Goal: Task Accomplishment & Management: Complete application form

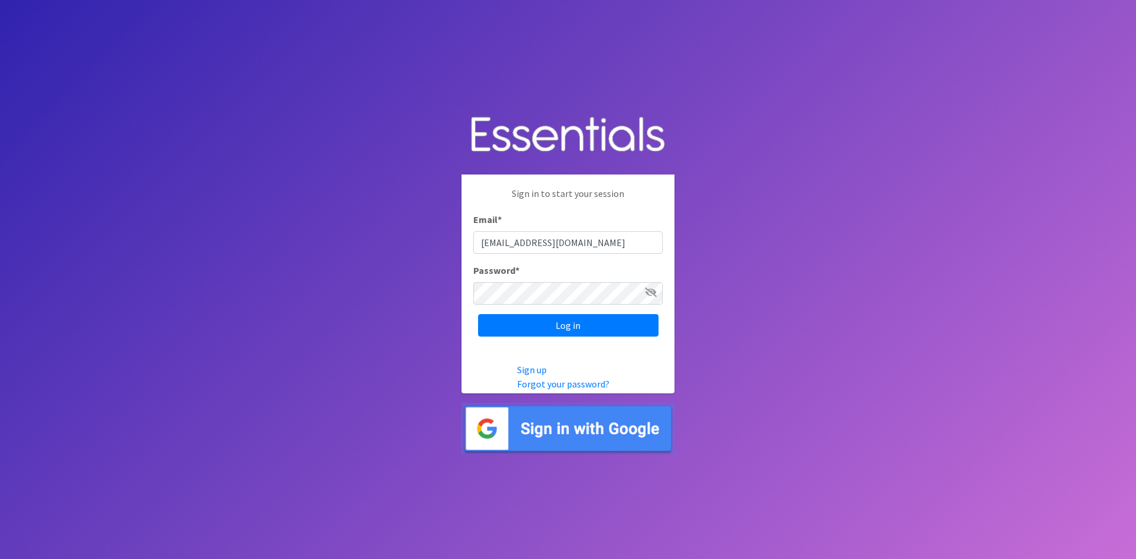
click at [595, 245] on input "ahenderson@mccwi.org" at bounding box center [568, 242] width 189 height 22
click at [588, 246] on input "ahenderson@mccwi.org" at bounding box center [568, 242] width 189 height 22
type input "[EMAIL_ADDRESS][DOMAIN_NAME]"
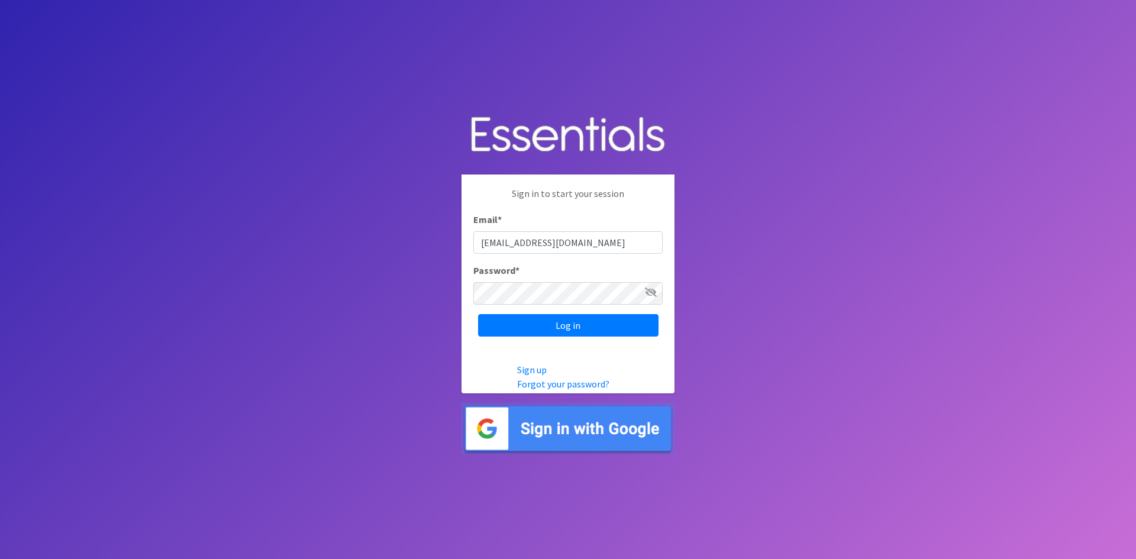
click at [653, 291] on icon at bounding box center [651, 292] width 12 height 9
click at [568, 323] on input "Log in" at bounding box center [568, 325] width 181 height 22
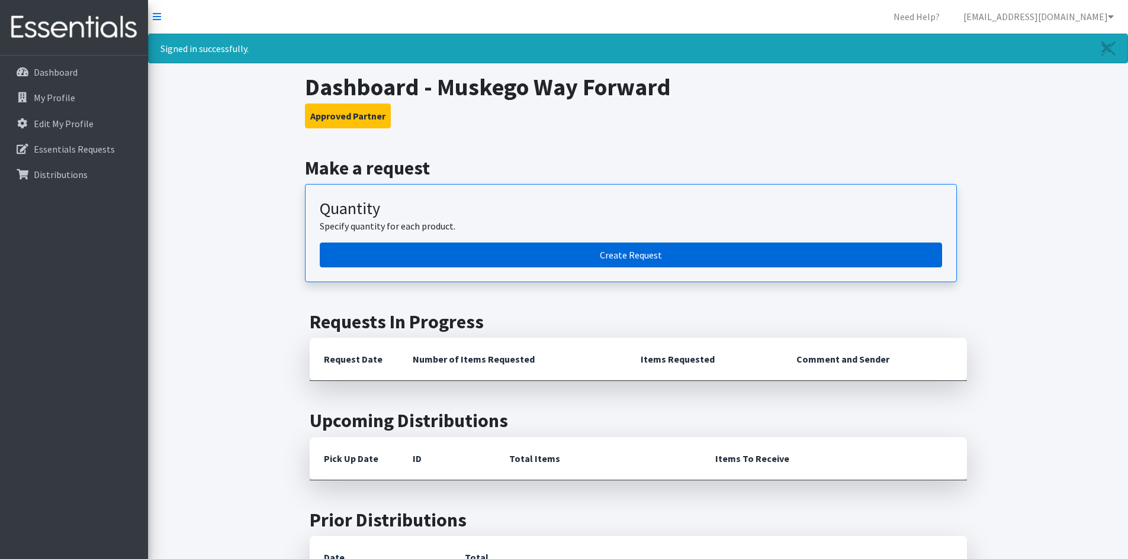
click at [672, 253] on link "Create Request" at bounding box center [631, 255] width 622 height 25
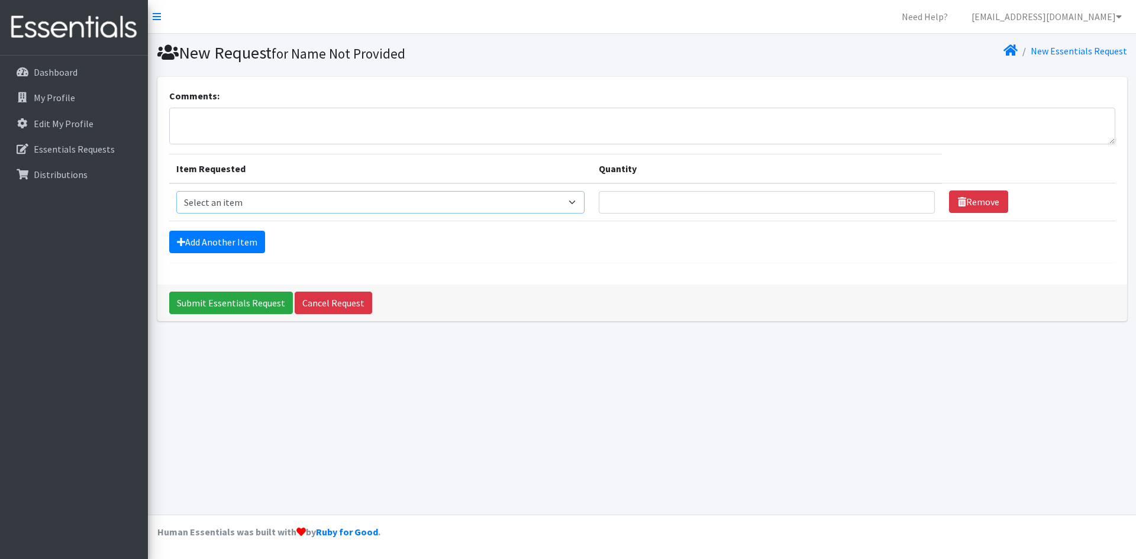
click at [585, 199] on select "Select an item Adult Briefs (Medium) Adult Briefs (XL) Adult Briefs (XS) Adult …" at bounding box center [380, 202] width 409 height 22
select select "4633"
click at [176, 191] on select "Select an item Adult Briefs (Medium) Adult Briefs (XL) Adult Briefs (XS) Adult …" at bounding box center [380, 202] width 409 height 22
click at [628, 205] on input "Quantity" at bounding box center [767, 202] width 336 height 22
type input "10"
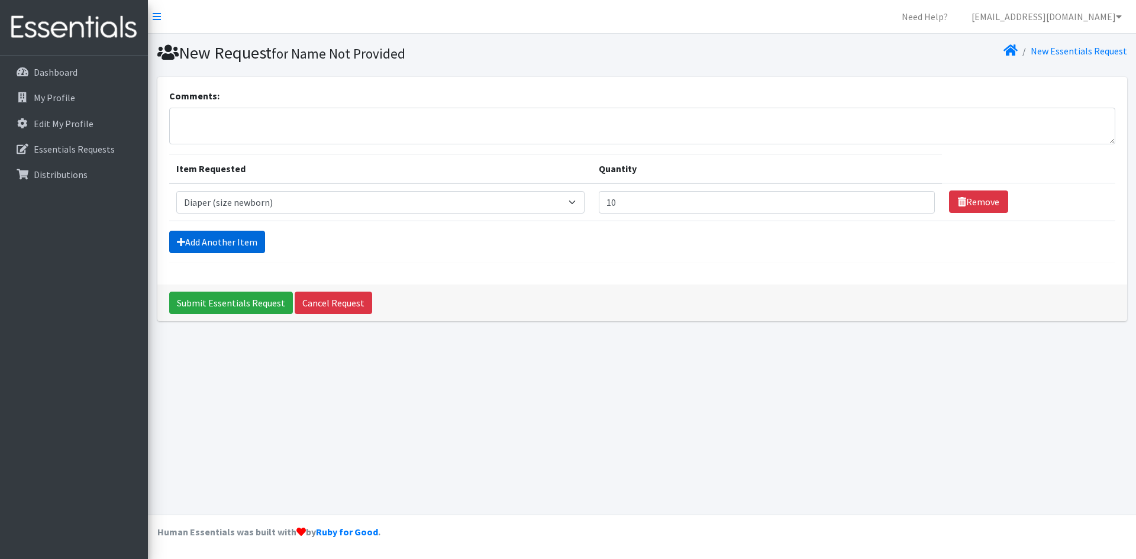
click at [248, 248] on link "Add Another Item" at bounding box center [217, 242] width 96 height 22
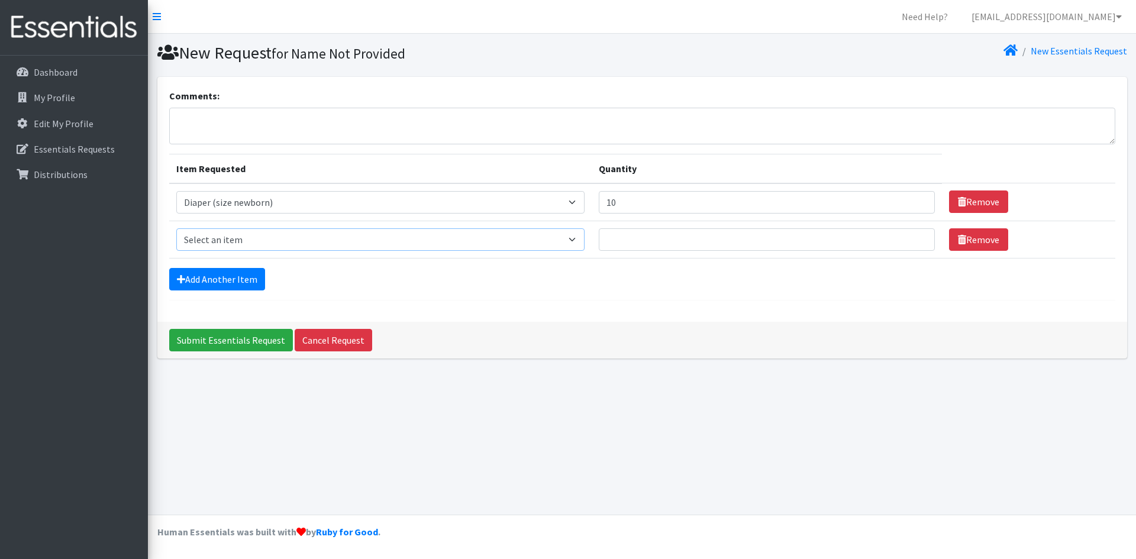
click at [255, 246] on select "Select an item Adult Briefs (Medium) Adult Briefs (XL) Adult Briefs (XS) Adult …" at bounding box center [380, 239] width 409 height 22
select select "4634"
click at [176, 228] on select "Select an item Adult Briefs (Medium) Adult Briefs (XL) Adult Briefs (XS) Adult …" at bounding box center [380, 239] width 409 height 22
click at [624, 241] on input "Quantity" at bounding box center [767, 239] width 336 height 22
type input "10"
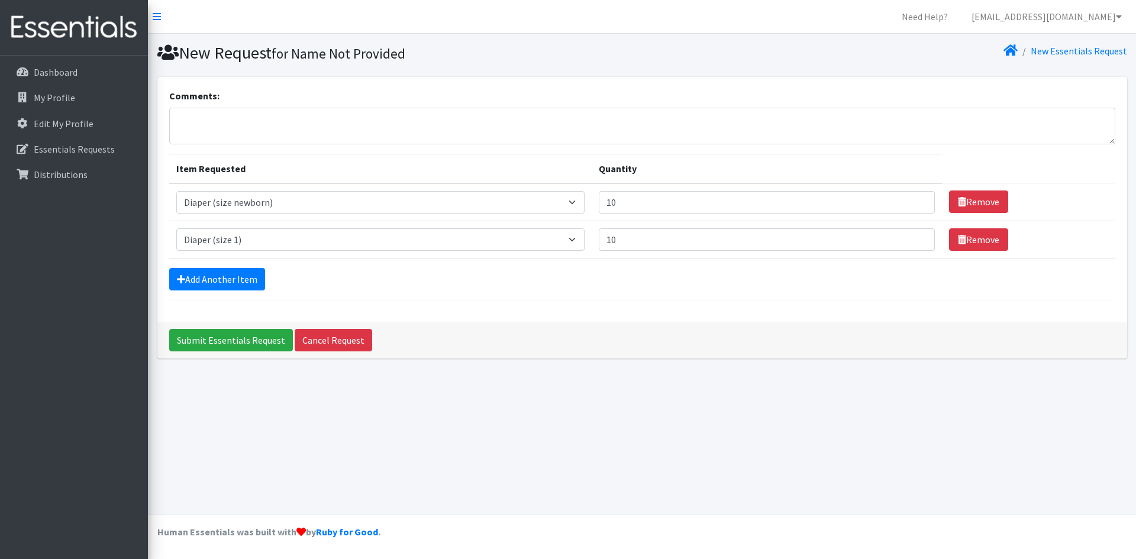
click at [264, 280] on div "Add Another Item" at bounding box center [642, 279] width 946 height 22
click at [255, 279] on link "Add Another Item" at bounding box center [217, 279] width 96 height 22
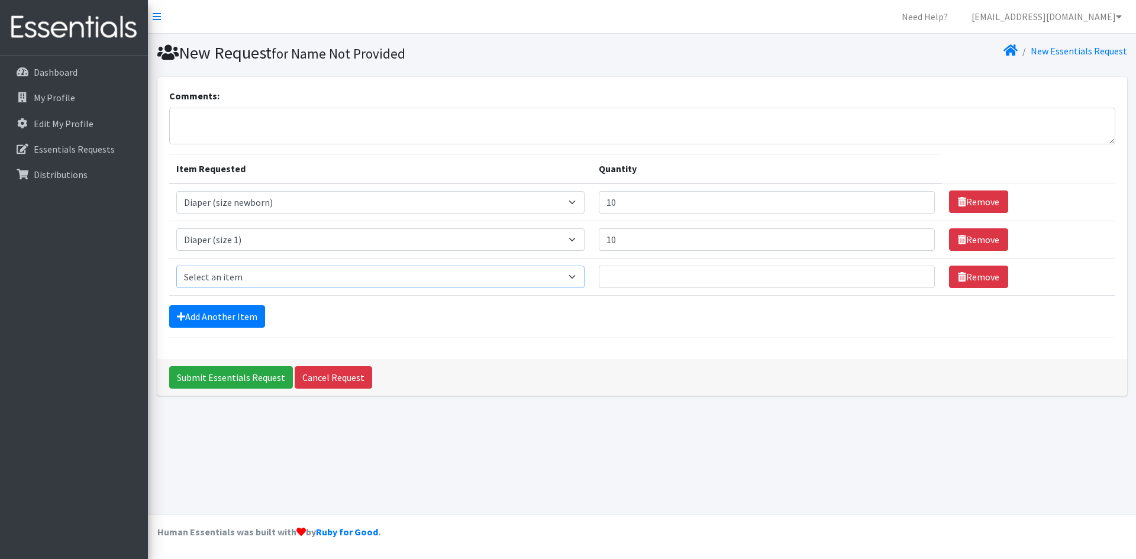
click at [298, 279] on select "Select an item Adult Briefs (Medium) Adult Briefs (XL) Adult Briefs (XS) Adult …" at bounding box center [380, 277] width 409 height 22
select select "4635"
click at [176, 266] on select "Select an item Adult Briefs (Medium) Adult Briefs (XL) Adult Briefs (XS) Adult …" at bounding box center [380, 277] width 409 height 22
click at [636, 271] on input "Quantity" at bounding box center [767, 277] width 336 height 22
type input "10"
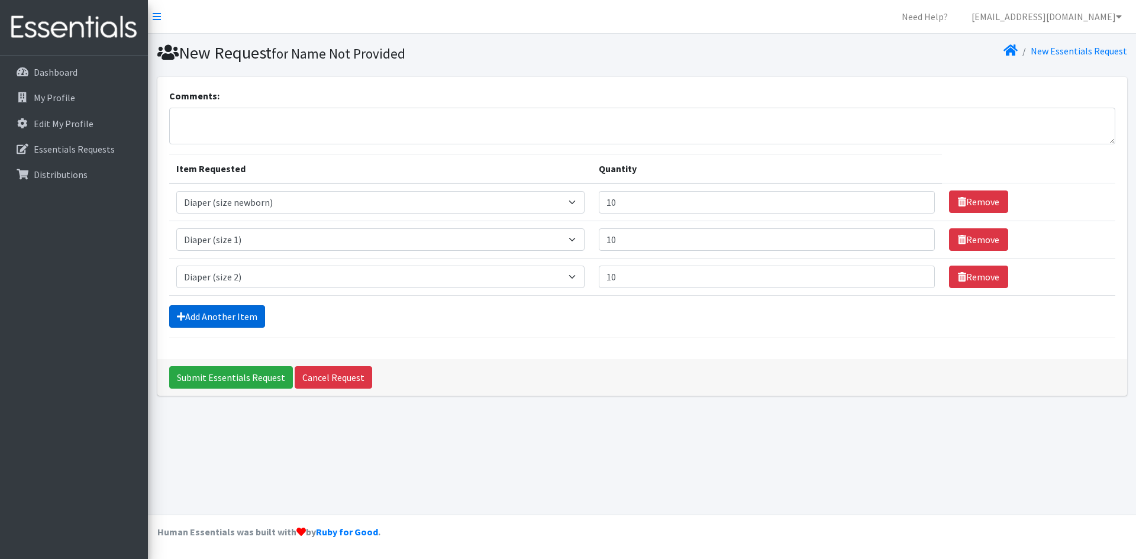
click at [256, 311] on link "Add Another Item" at bounding box center [217, 316] width 96 height 22
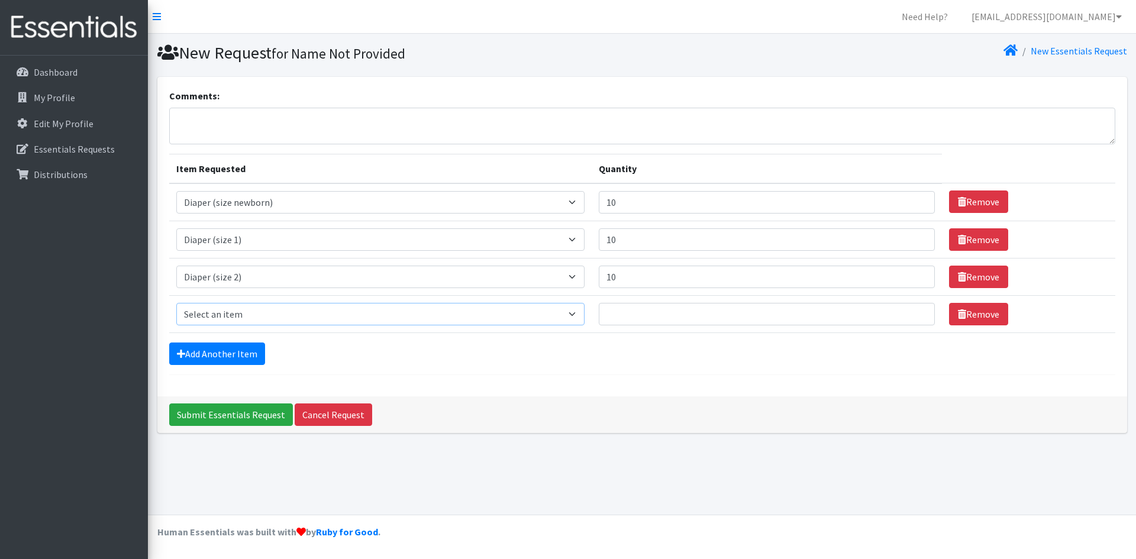
click at [584, 318] on select "Select an item Adult Briefs (Medium) Adult Briefs (XL) Adult Briefs (XS) Adult …" at bounding box center [380, 314] width 409 height 22
select select "4644"
click at [176, 303] on select "Select an item Adult Briefs (Medium) Adult Briefs (XL) Adult Briefs (XS) Adult …" at bounding box center [380, 314] width 409 height 22
click at [640, 311] on input "Quantity" at bounding box center [767, 314] width 336 height 22
type input "25"
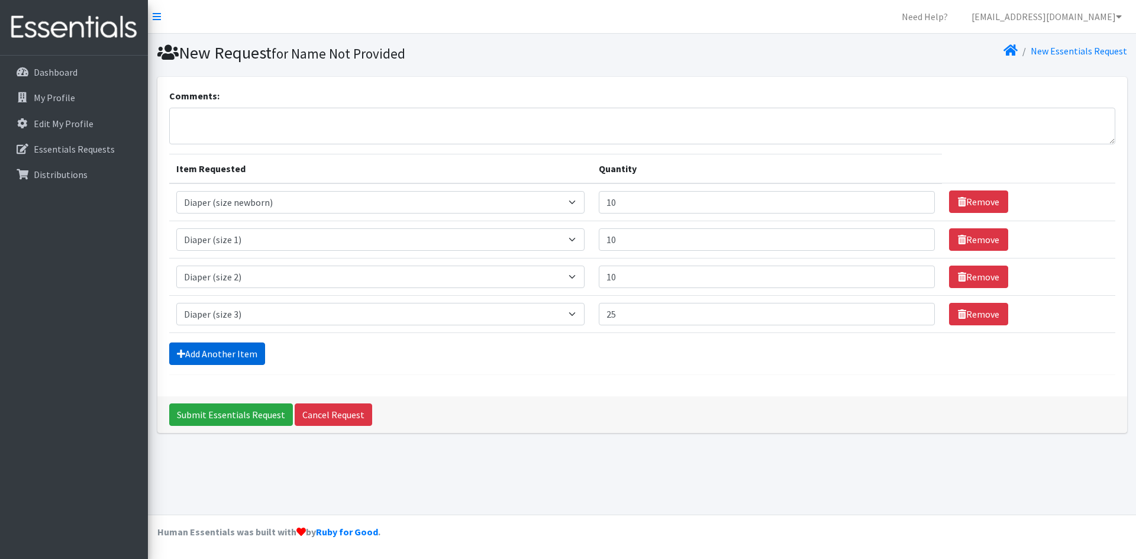
click at [254, 352] on link "Add Another Item" at bounding box center [217, 354] width 96 height 22
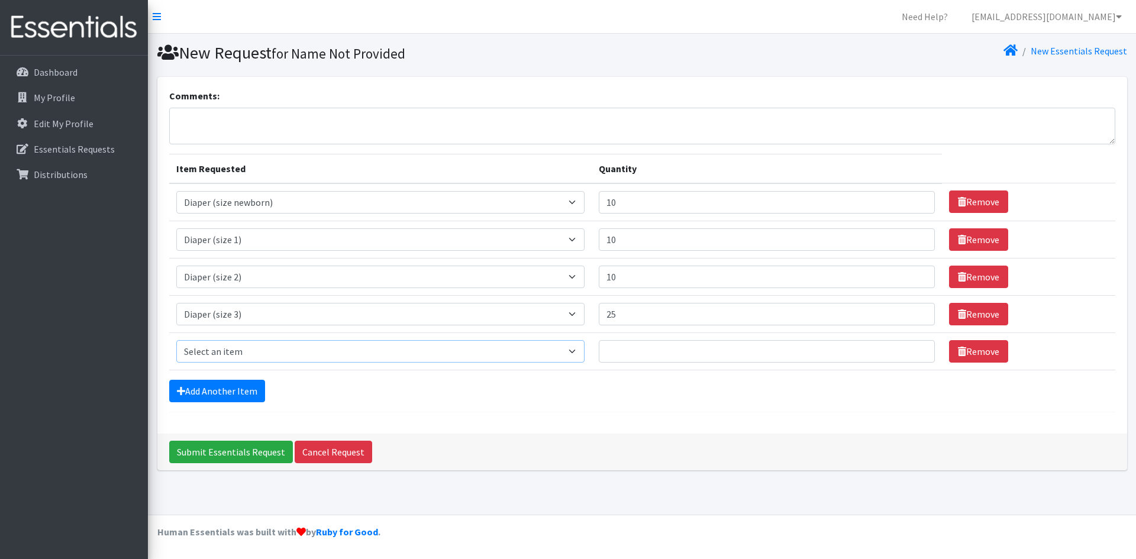
click at [575, 352] on select "Select an item Adult Briefs (Medium) Adult Briefs (XL) Adult Briefs (XS) Adult …" at bounding box center [380, 351] width 409 height 22
select select "4645"
click at [176, 340] on select "Select an item Adult Briefs (Medium) Adult Briefs (XL) Adult Briefs (XS) Adult …" at bounding box center [380, 351] width 409 height 22
click at [629, 350] on input "Quantity" at bounding box center [767, 351] width 336 height 22
type input "40"
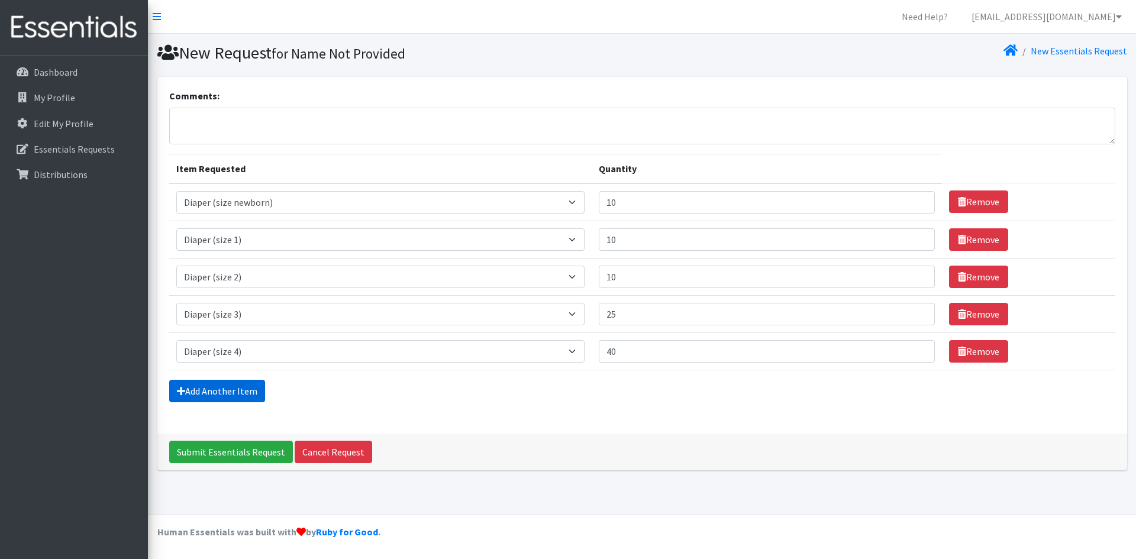
click at [249, 392] on link "Add Another Item" at bounding box center [217, 391] width 96 height 22
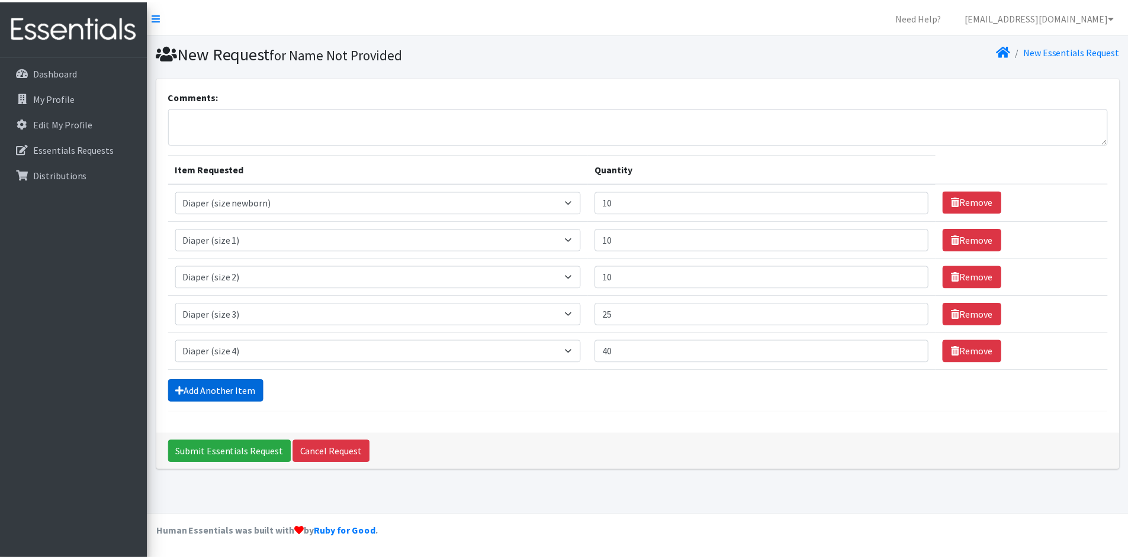
scroll to position [2, 0]
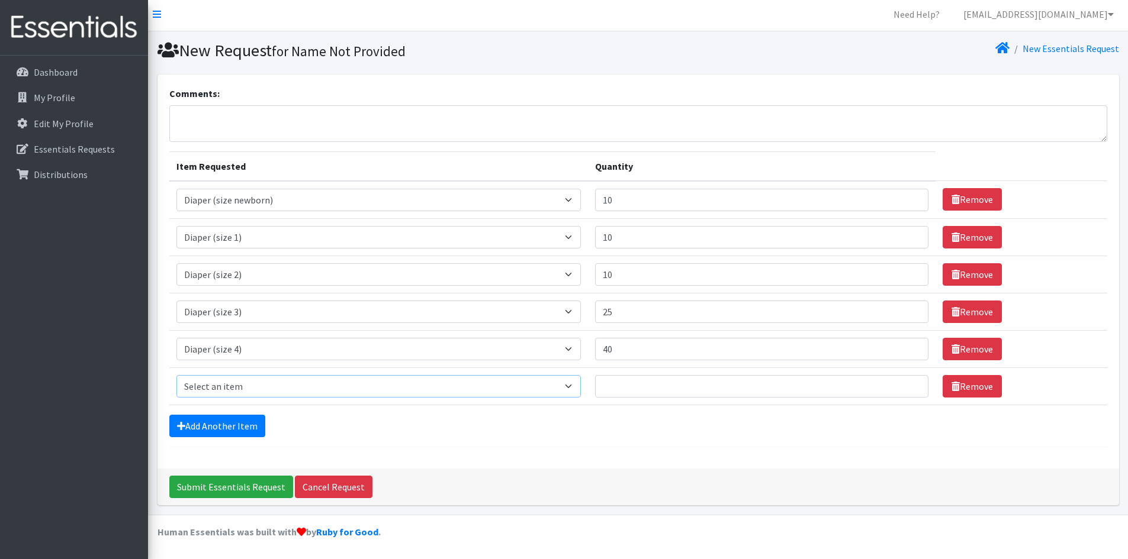
click at [285, 385] on select "Select an item Adult Briefs (Medium) Adult Briefs (XL) Adult Briefs (XS) Adult …" at bounding box center [378, 386] width 405 height 22
select select "4646"
click at [176, 375] on select "Select an item Adult Briefs (Medium) Adult Briefs (XL) Adult Briefs (XS) Adult …" at bounding box center [378, 386] width 405 height 22
click at [629, 377] on input "Quantity" at bounding box center [761, 386] width 333 height 22
type input "85"
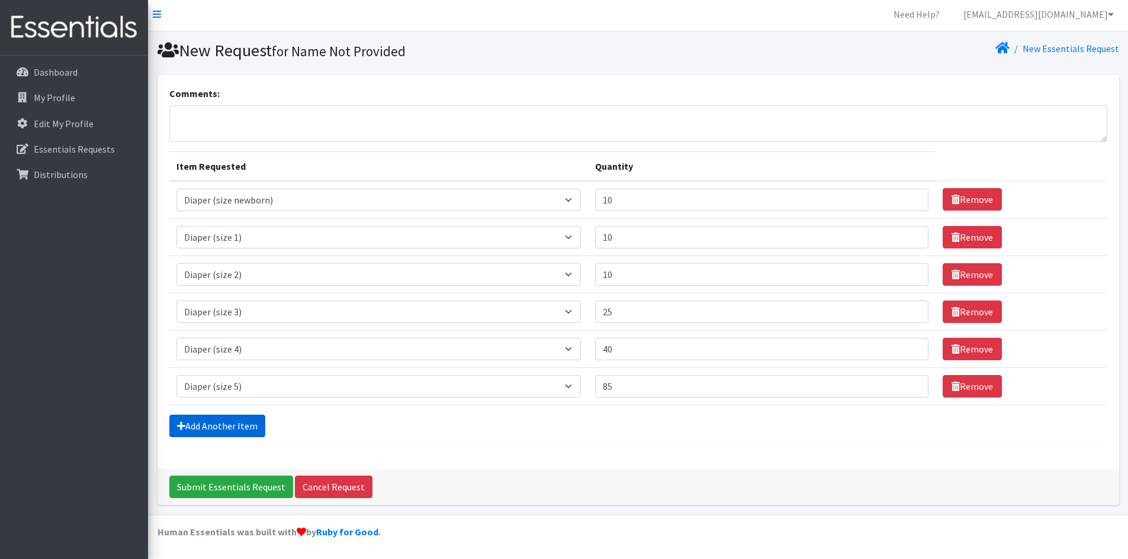
click at [250, 427] on link "Add Another Item" at bounding box center [217, 426] width 96 height 22
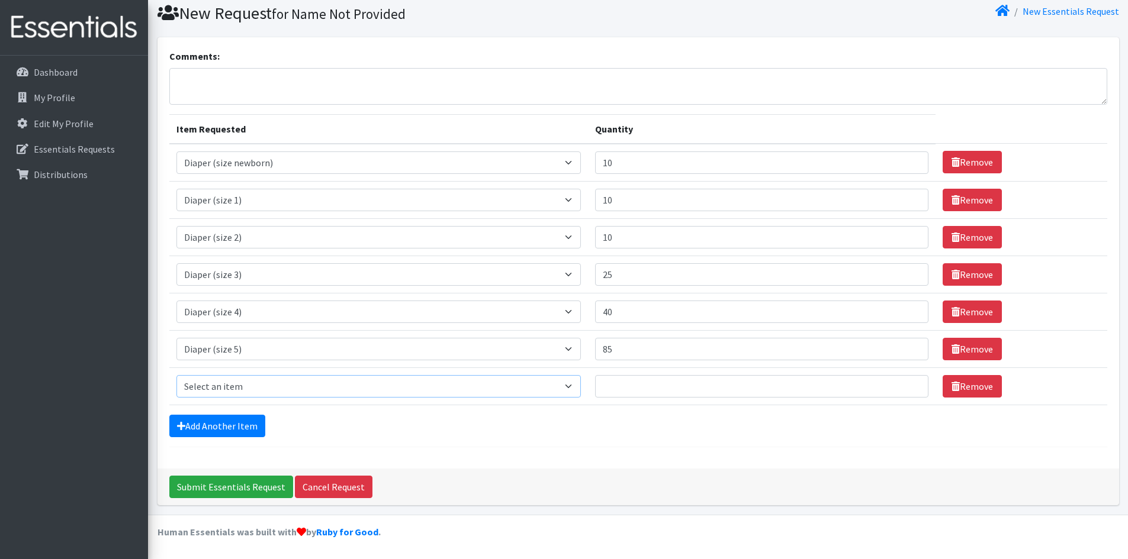
click at [252, 391] on select "Select an item Adult Briefs (Medium) Adult Briefs (XL) Adult Briefs (XS) Adult …" at bounding box center [378, 386] width 405 height 22
select select "4649"
click at [176, 375] on select "Select an item Adult Briefs (Medium) Adult Briefs (XL) Adult Briefs (XS) Adult …" at bounding box center [378, 386] width 405 height 22
click at [635, 382] on input "Quantity" at bounding box center [761, 386] width 333 height 22
type input "100"
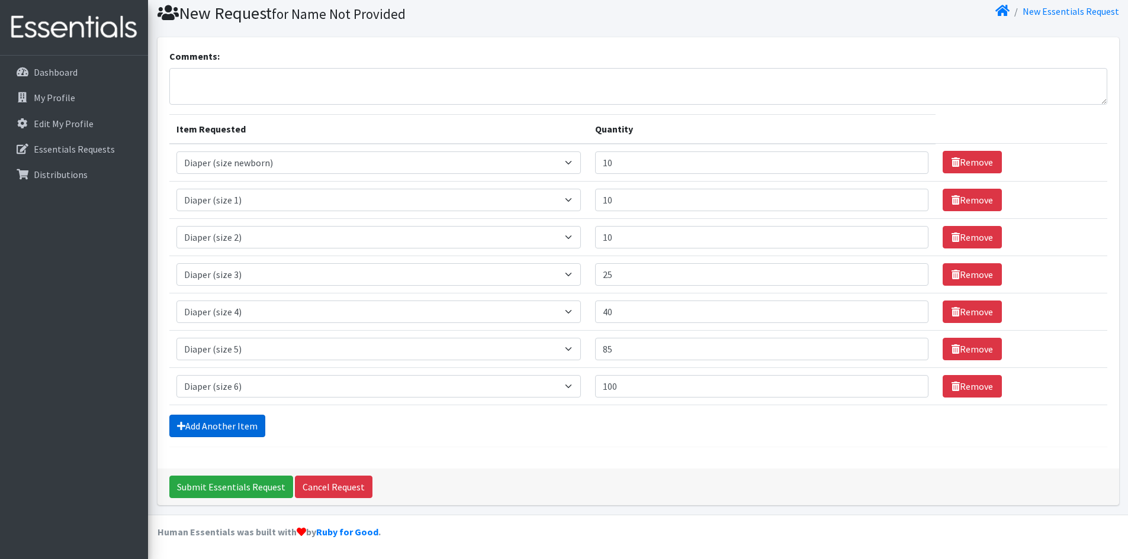
click at [255, 422] on link "Add Another Item" at bounding box center [217, 426] width 96 height 22
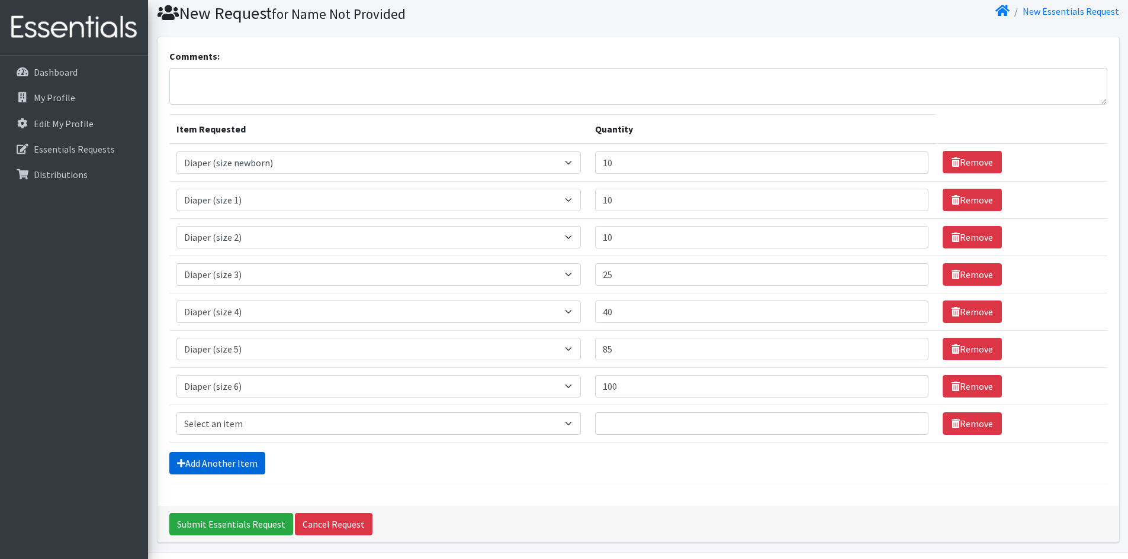
scroll to position [77, 0]
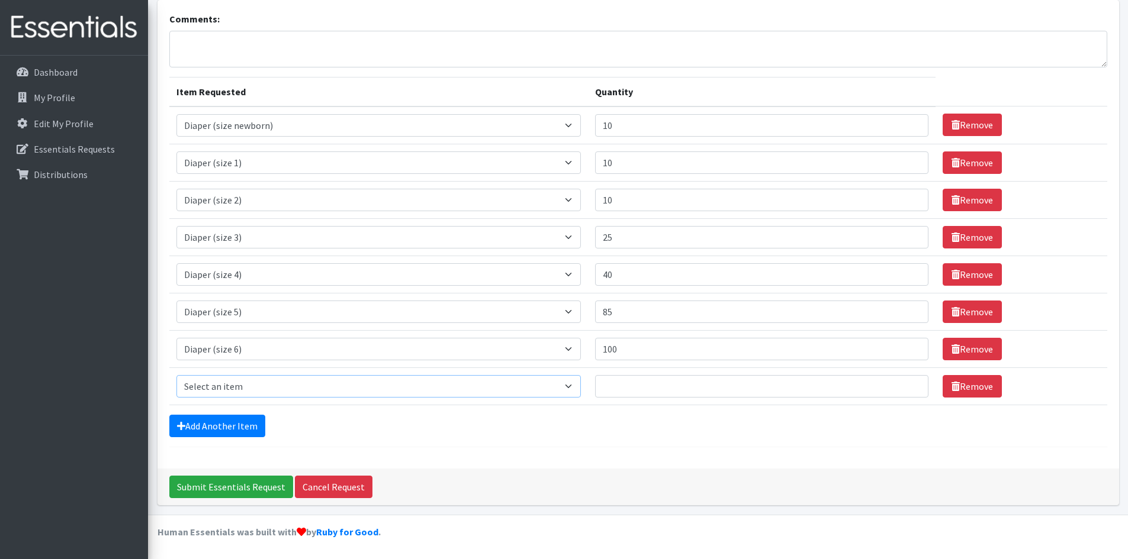
click at [290, 394] on select "Select an item Adult Briefs (Medium) Adult Briefs (XL) Adult Briefs (XS) Adult …" at bounding box center [378, 386] width 405 height 22
select select "5868"
click at [176, 375] on select "Select an item Adult Briefs (Medium) Adult Briefs (XL) Adult Briefs (XS) Adult …" at bounding box center [378, 386] width 405 height 22
click at [647, 385] on input "Quantity" at bounding box center [761, 386] width 333 height 22
type input "40"
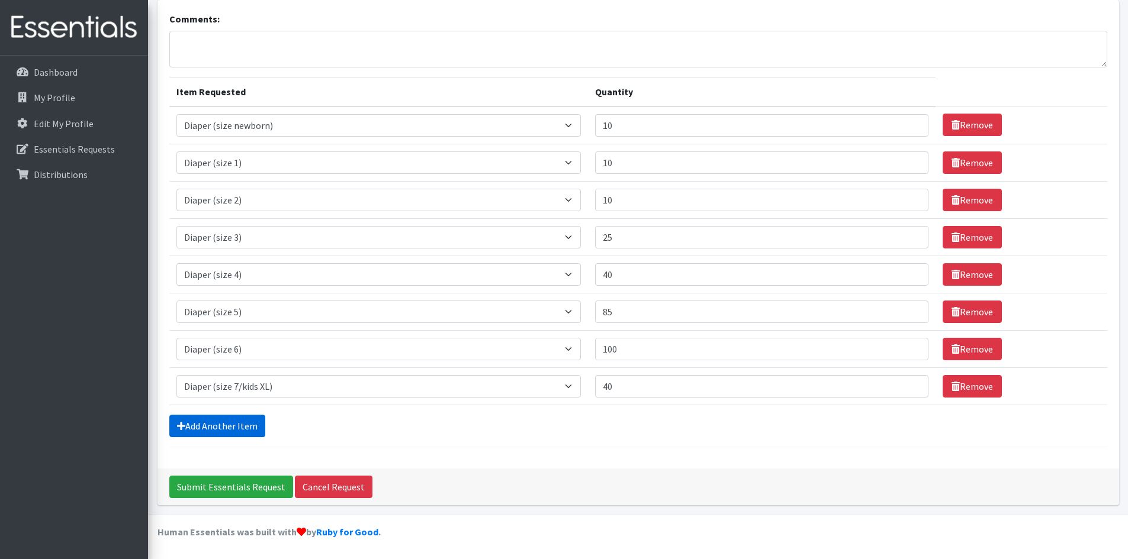
click at [246, 426] on link "Add Another Item" at bounding box center [217, 426] width 96 height 22
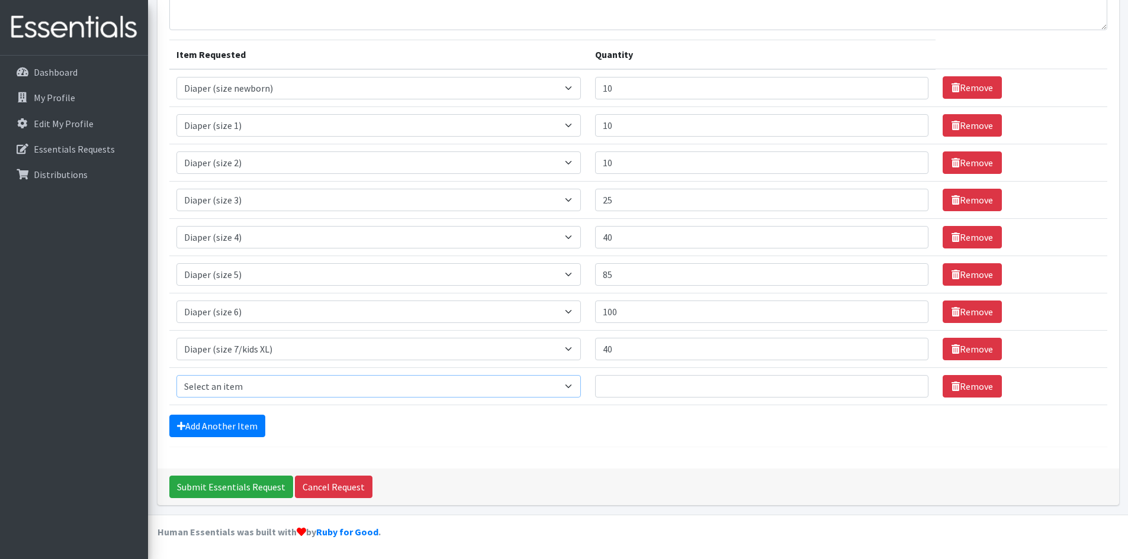
click at [244, 388] on select "Select an item Adult Briefs (Medium) Adult Briefs (XL) Adult Briefs (XS) Adult …" at bounding box center [378, 386] width 405 height 22
select select "4642"
click at [176, 375] on select "Select an item Adult Briefs (Medium) Adult Briefs (XL) Adult Briefs (XS) Adult …" at bounding box center [378, 386] width 405 height 22
click at [616, 379] on input "Quantity" at bounding box center [761, 386] width 333 height 22
type input "5"
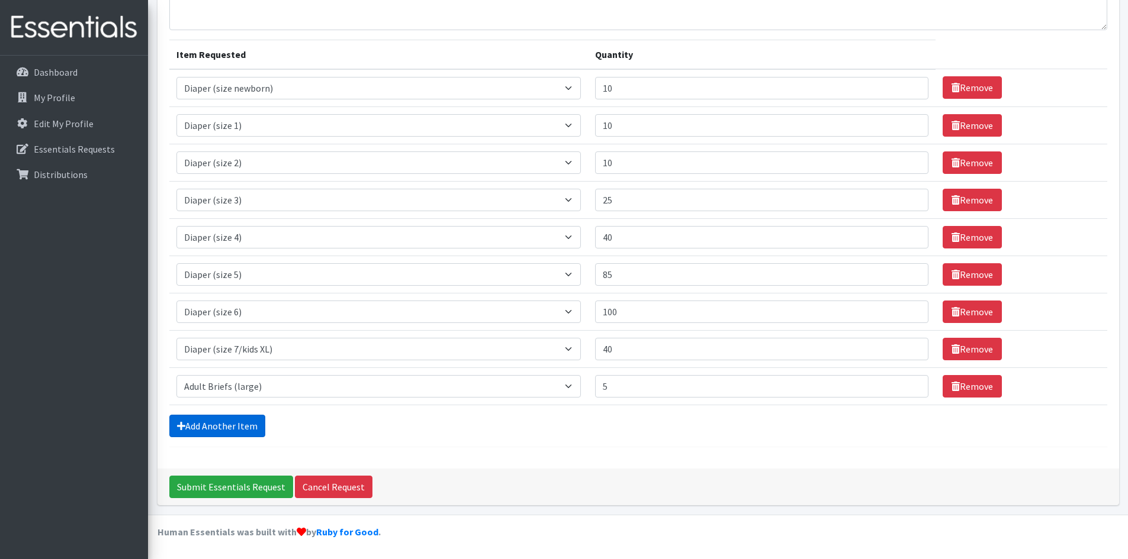
click at [236, 430] on link "Add Another Item" at bounding box center [217, 426] width 96 height 22
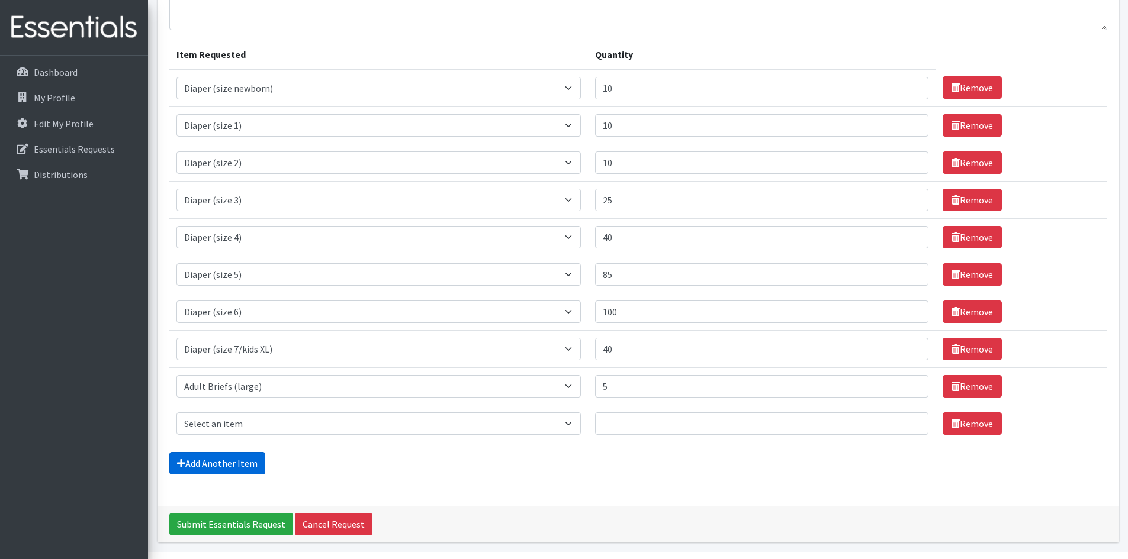
scroll to position [152, 0]
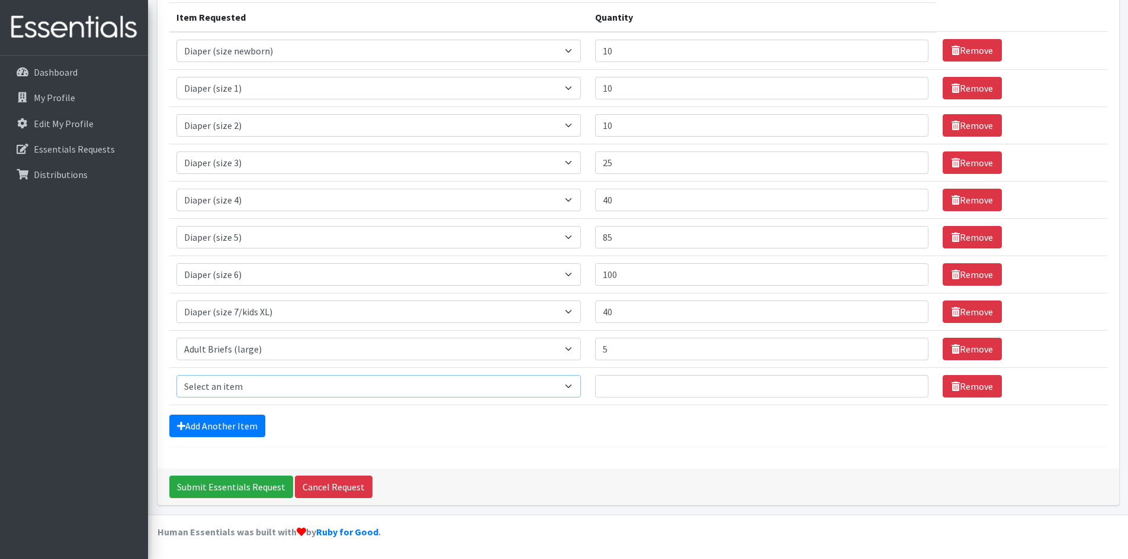
click at [249, 389] on select "Select an item Adult Briefs (Medium) Adult Briefs (XL) Adult Briefs (XS) Adult …" at bounding box center [378, 386] width 405 height 22
select select "11411"
click at [176, 375] on select "Select an item Adult Briefs (Medium) Adult Briefs (XL) Adult Briefs (XS) Adult …" at bounding box center [378, 386] width 405 height 22
click at [581, 378] on select "Select an item Adult Briefs (Medium) Adult Briefs (XL) Adult Briefs (XS) Adult …" at bounding box center [378, 386] width 405 height 22
click at [633, 382] on input "Quantity" at bounding box center [761, 386] width 333 height 22
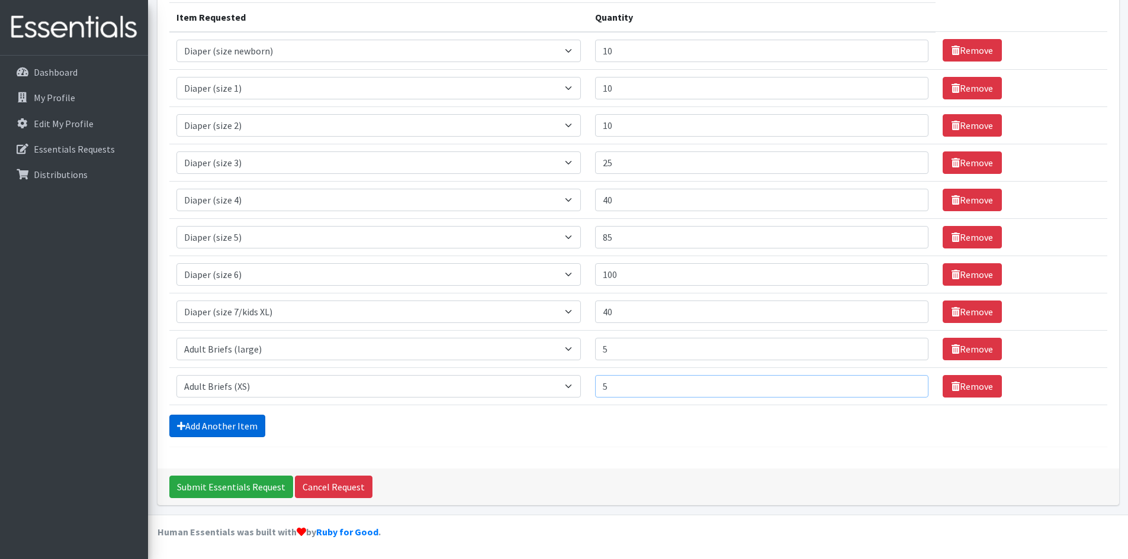
type input "5"
click at [249, 419] on link "Add Another Item" at bounding box center [217, 426] width 96 height 22
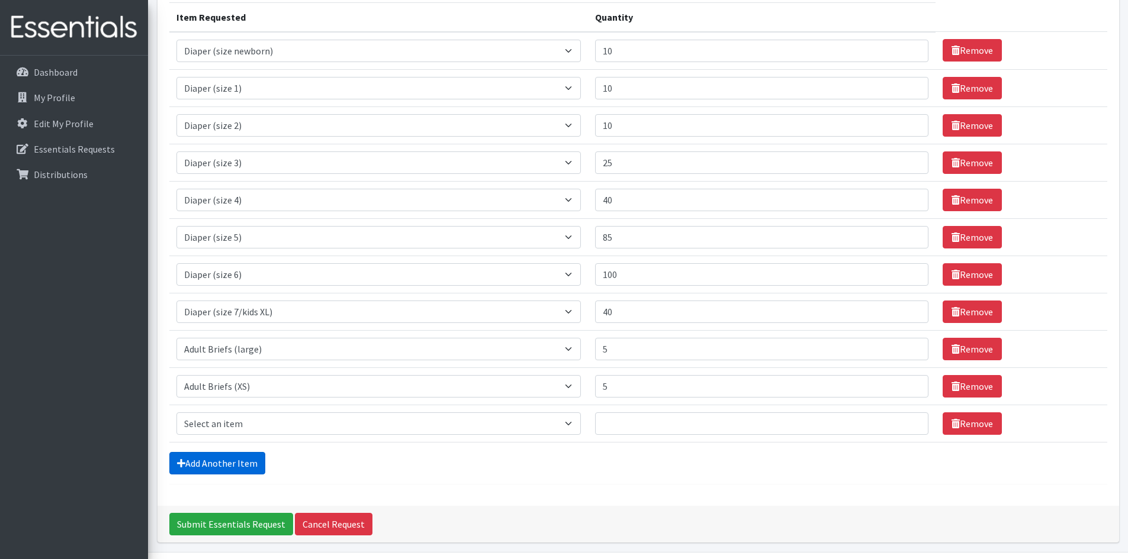
scroll to position [189, 0]
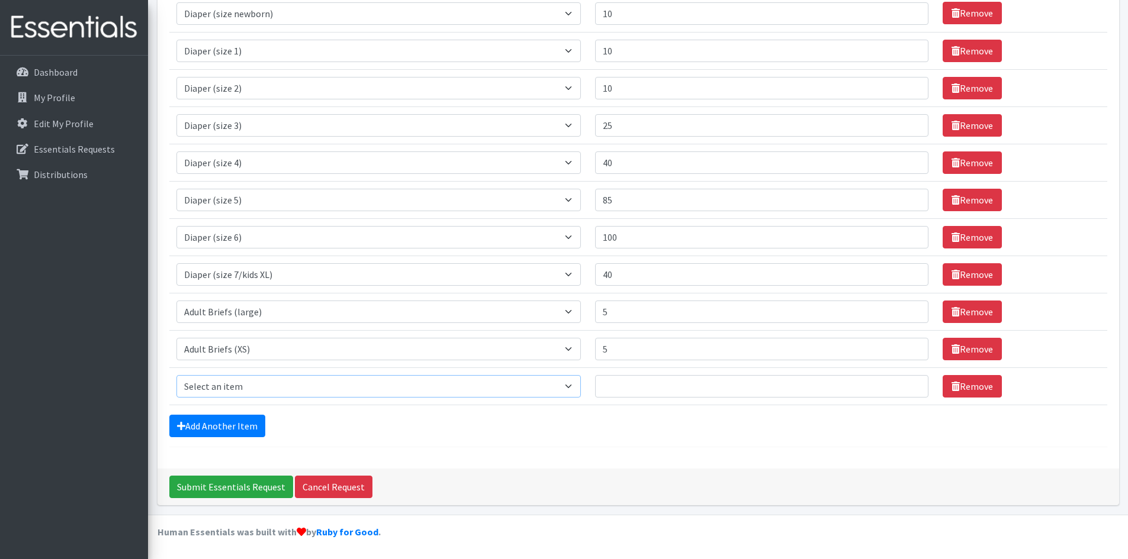
click at [255, 385] on select "Select an item Adult Briefs (Medium) Adult Briefs (XL) Adult Briefs (XS) Adult …" at bounding box center [378, 386] width 405 height 22
select select "5277"
click at [176, 375] on select "Select an item Adult Briefs (Medium) Adult Briefs (XL) Adult Briefs (XS) Adult …" at bounding box center [378, 386] width 405 height 22
click at [951, 347] on icon at bounding box center [955, 348] width 8 height 9
click at [621, 384] on input "Quantity" at bounding box center [761, 386] width 333 height 22
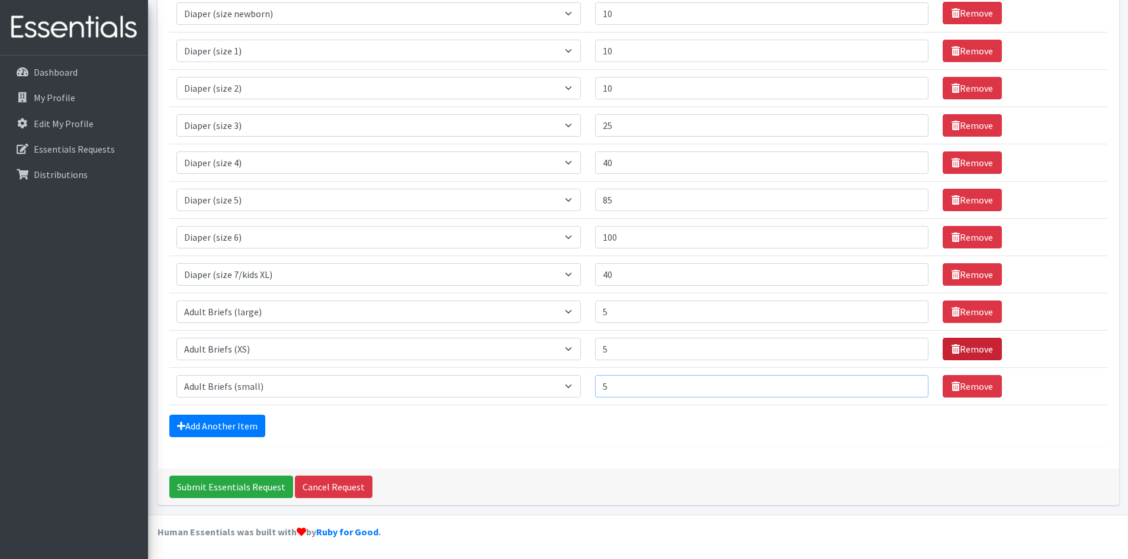
type input "5"
click at [951, 349] on icon at bounding box center [955, 348] width 8 height 9
click at [701, 348] on input "5" at bounding box center [761, 349] width 333 height 22
click at [951, 352] on icon at bounding box center [955, 348] width 8 height 9
click at [951, 351] on icon at bounding box center [955, 348] width 8 height 9
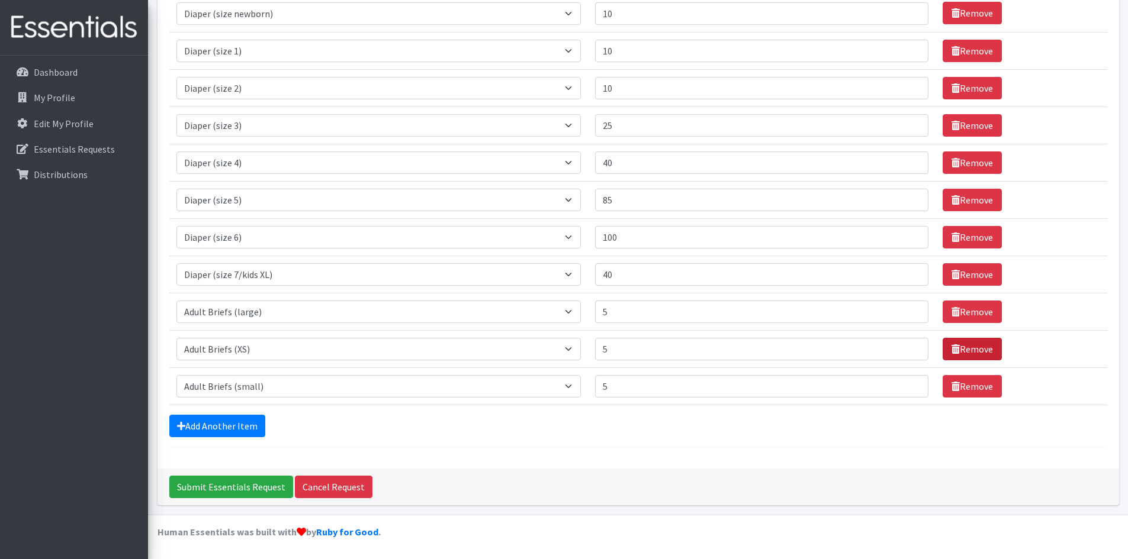
click at [974, 348] on link "Remove" at bounding box center [971, 349] width 59 height 22
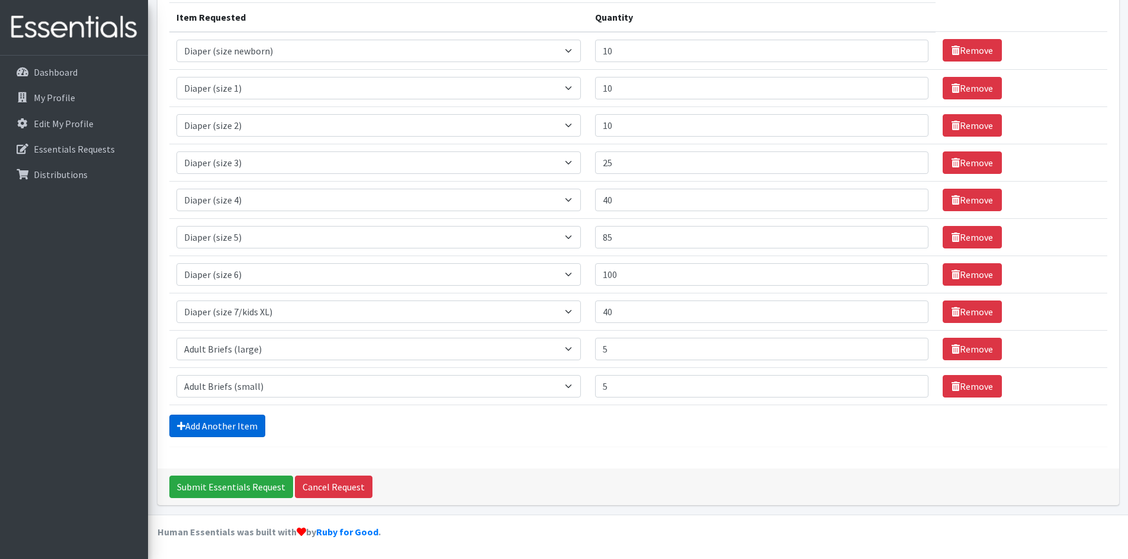
click at [246, 423] on link "Add Another Item" at bounding box center [217, 426] width 96 height 22
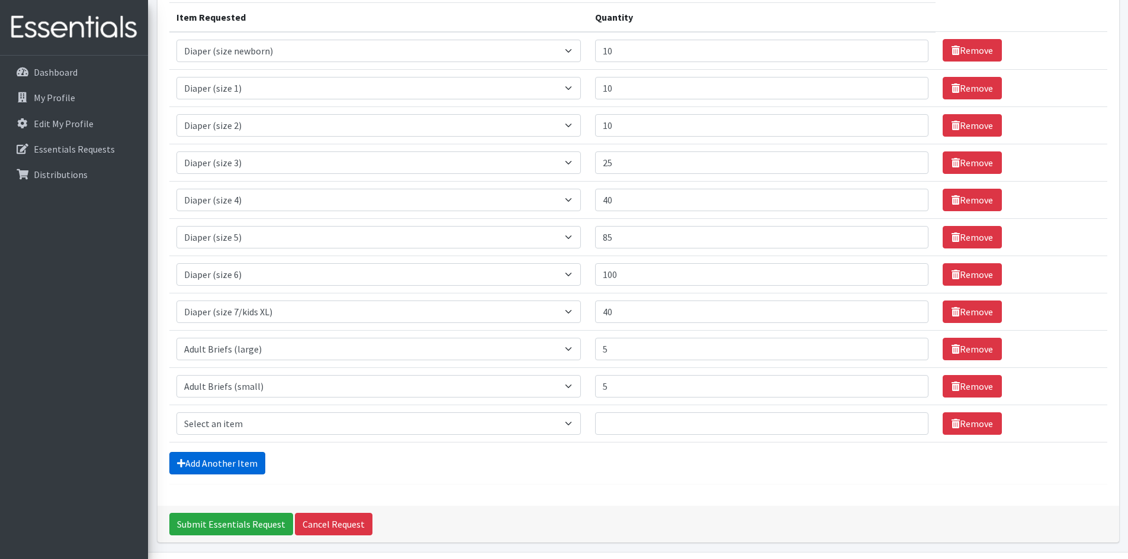
scroll to position [189, 0]
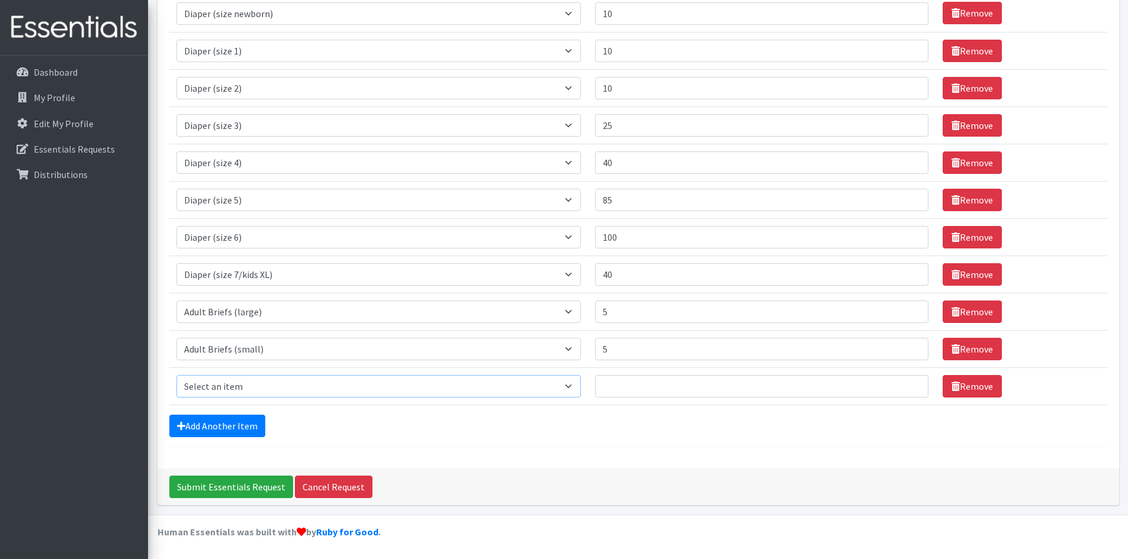
click at [284, 390] on select "Select an item Adult Briefs (Medium) Adult Briefs (XL) Adult Briefs (XS) Adult …" at bounding box center [378, 386] width 405 height 22
select select "12686"
click at [176, 375] on select "Select an item Adult Briefs (Medium) Adult Briefs (XL) Adult Briefs (XS) Adult …" at bounding box center [378, 386] width 405 height 22
click at [637, 397] on input "Quantity" at bounding box center [761, 386] width 333 height 22
type input "80"
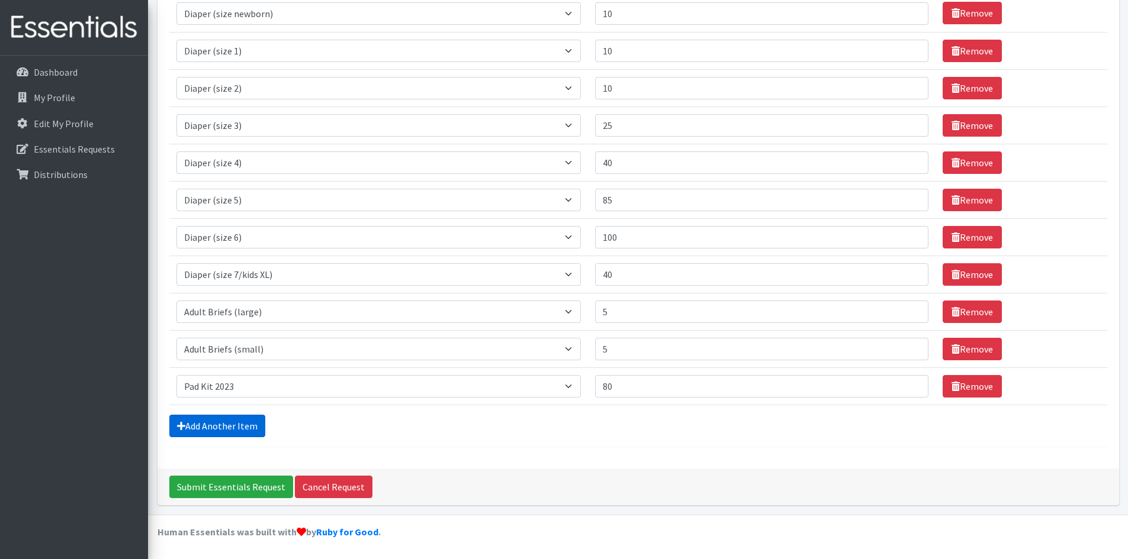
click at [248, 423] on link "Add Another Item" at bounding box center [217, 426] width 96 height 22
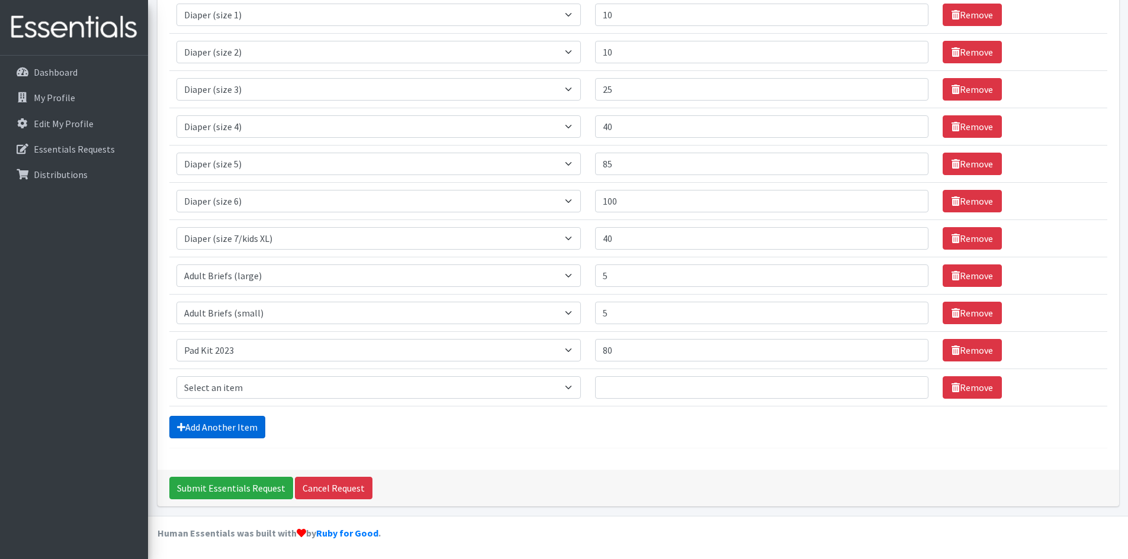
scroll to position [226, 0]
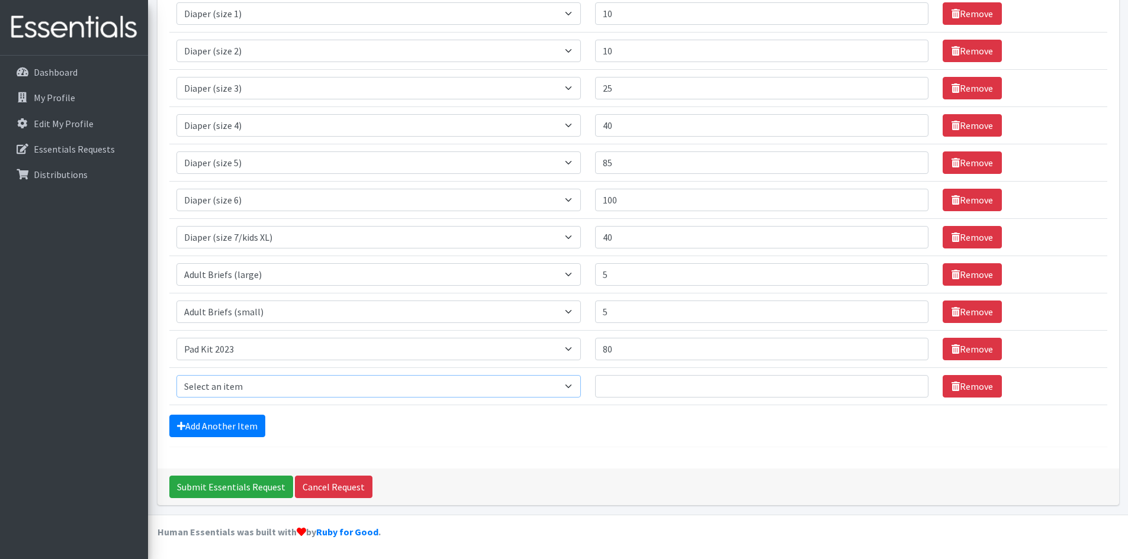
click at [227, 389] on select "Select an item Adult Briefs (Medium) Adult Briefs (XL) Adult Briefs (XS) Adult …" at bounding box center [378, 386] width 405 height 22
select select "12643"
click at [176, 375] on select "Select an item Adult Briefs (Medium) Adult Briefs (XL) Adult Briefs (XS) Adult …" at bounding box center [378, 386] width 405 height 22
click at [637, 385] on input "Quantity" at bounding box center [761, 386] width 333 height 22
type input "20"
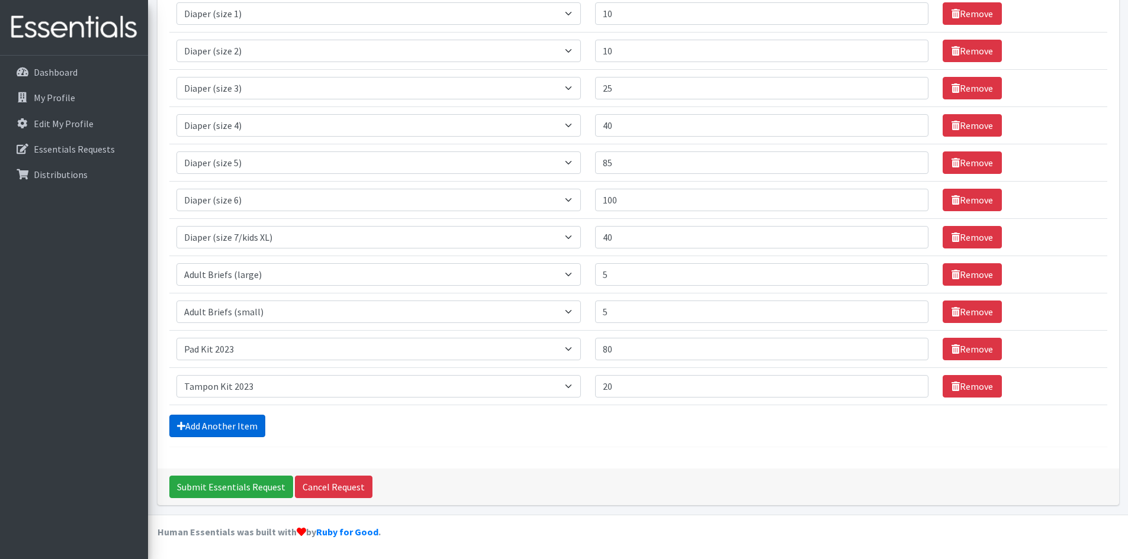
click at [244, 427] on link "Add Another Item" at bounding box center [217, 426] width 96 height 22
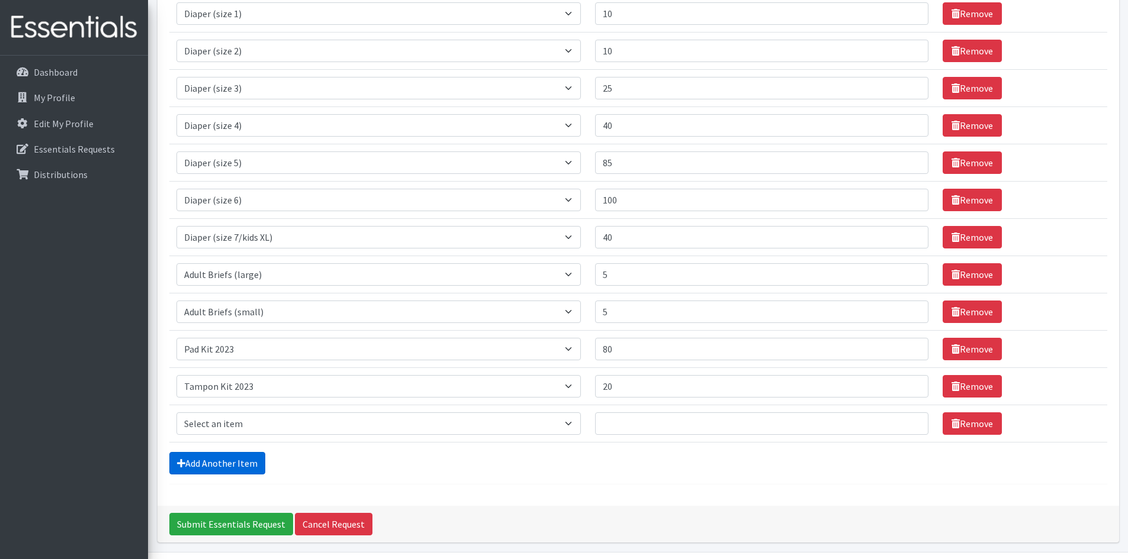
scroll to position [263, 0]
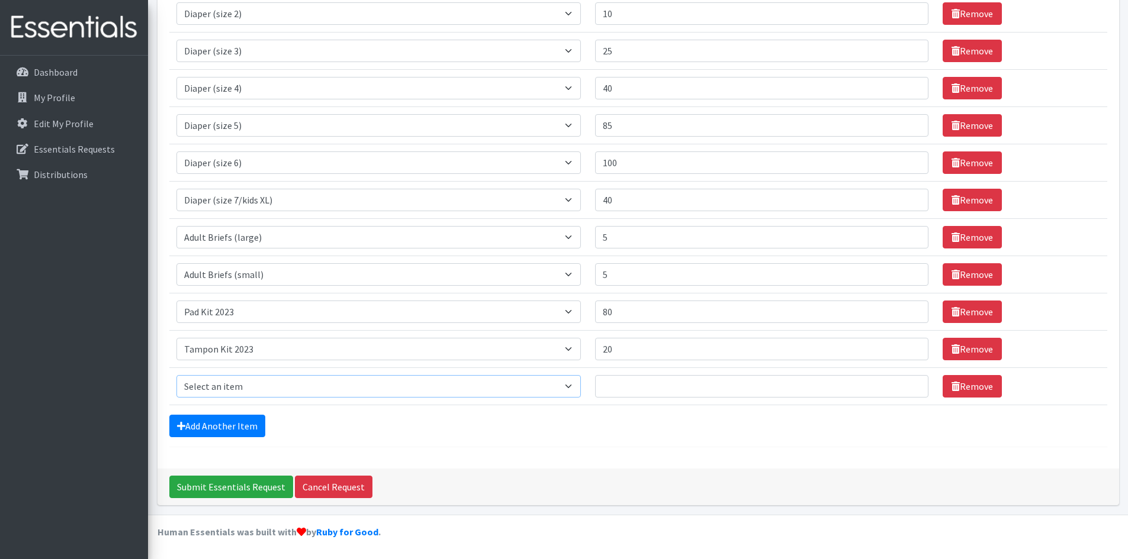
click at [321, 392] on select "Select an item Adult Briefs (Medium) Adult Briefs (XL) Adult Briefs (XS) Adult …" at bounding box center [378, 386] width 405 height 22
select select "11293"
click at [176, 375] on select "Select an item Adult Briefs (Medium) Adult Briefs (XL) Adult Briefs (XS) Adult …" at bounding box center [378, 386] width 405 height 22
click at [620, 384] on input "Quantity" at bounding box center [761, 386] width 333 height 22
type input "5"
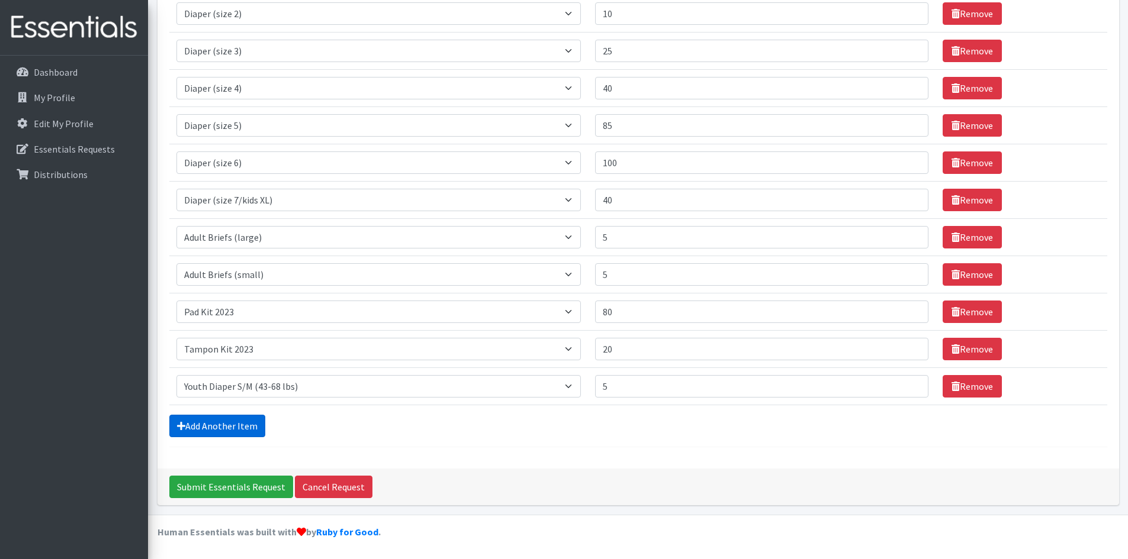
click at [245, 426] on link "Add Another Item" at bounding box center [217, 426] width 96 height 22
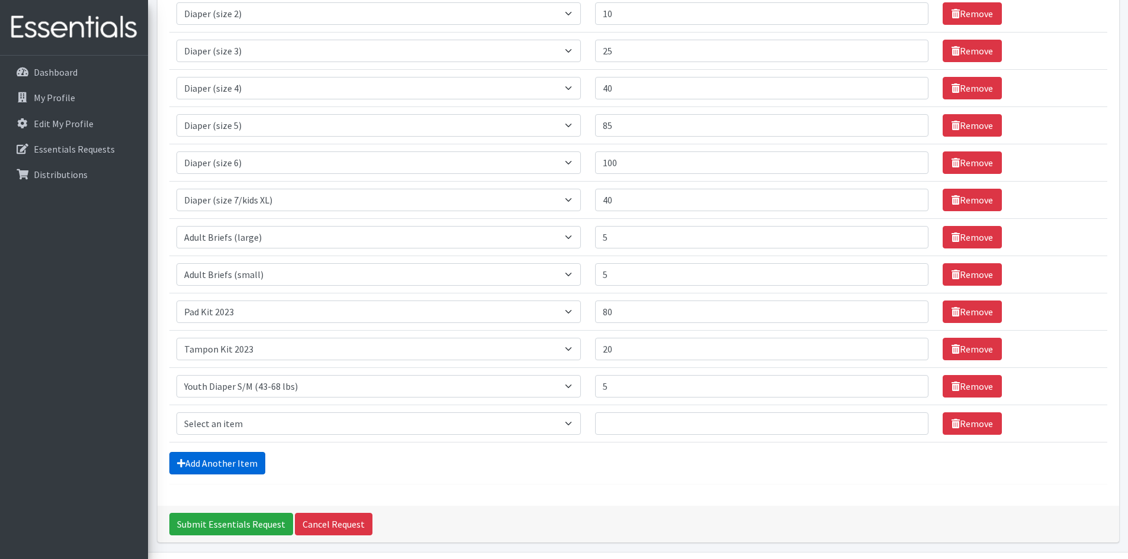
scroll to position [301, 0]
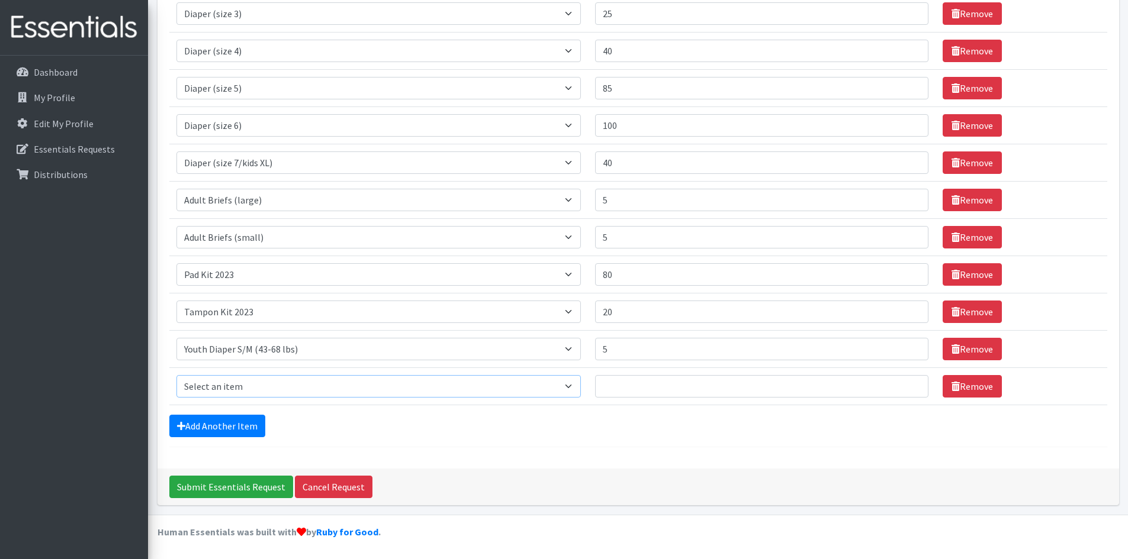
click at [286, 388] on select "Select an item Adult Briefs (Medium) Adult Briefs (XL) Adult Briefs (XS) Adult …" at bounding box center [378, 386] width 405 height 22
select select "11294"
click at [176, 375] on select "Select an item Adult Briefs (Medium) Adult Briefs (XL) Adult Briefs (XS) Adult …" at bounding box center [378, 386] width 405 height 22
click at [636, 379] on input "Quantity" at bounding box center [761, 386] width 333 height 22
type input "5"
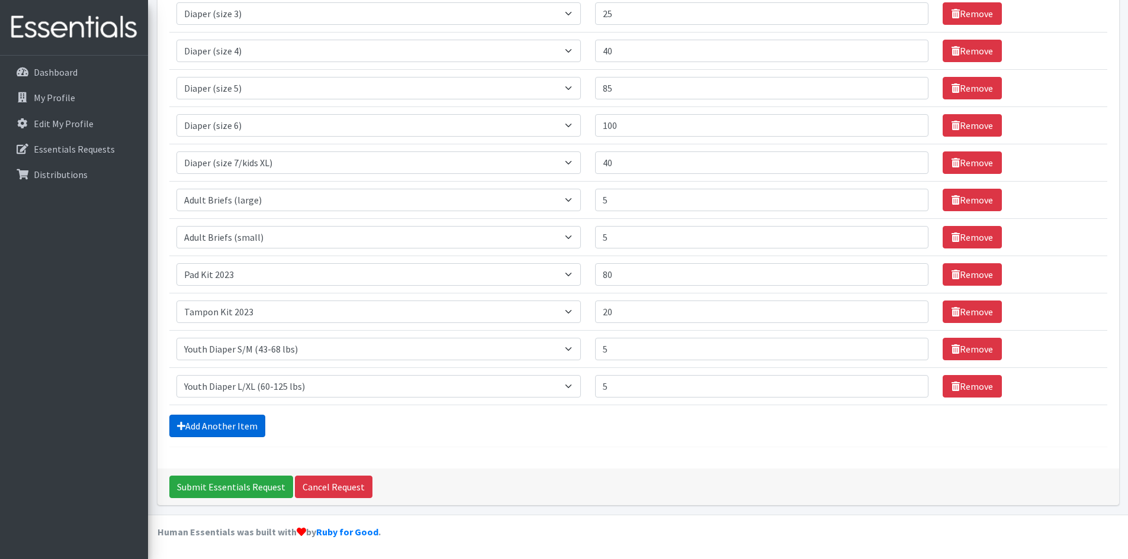
click at [254, 424] on link "Add Another Item" at bounding box center [217, 426] width 96 height 22
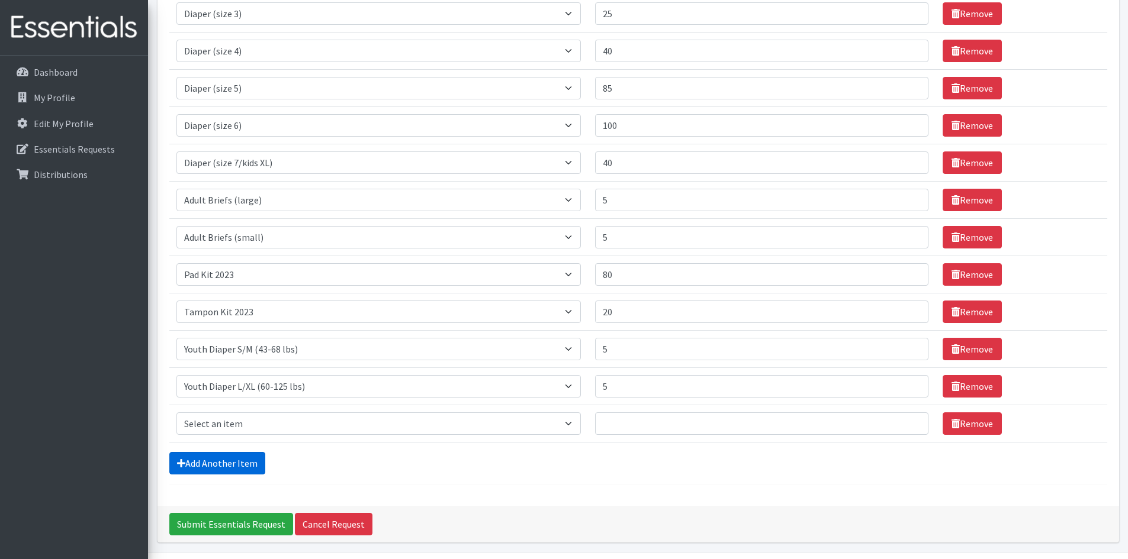
scroll to position [338, 0]
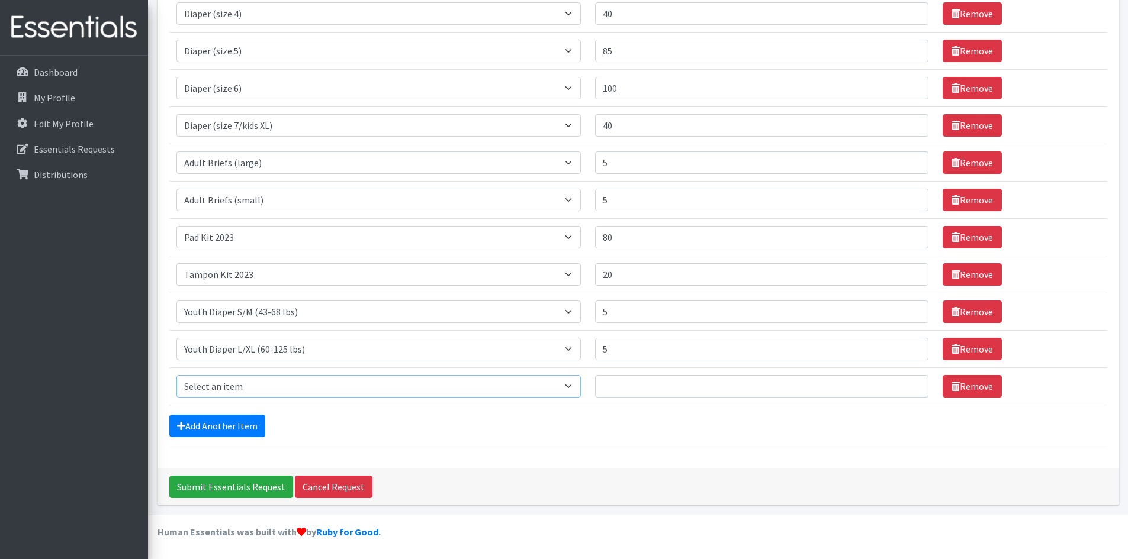
click at [250, 395] on select "Select an item Adult Briefs (Medium) Adult Briefs (XL) Adult Briefs (XS) Adult …" at bounding box center [378, 386] width 405 height 22
select select "5867"
click at [176, 375] on select "Select an item Adult Briefs (Medium) Adult Briefs (XL) Adult Briefs (XS) Adult …" at bounding box center [378, 386] width 405 height 22
click at [640, 385] on input "Quantity" at bounding box center [761, 386] width 333 height 22
type input "2"
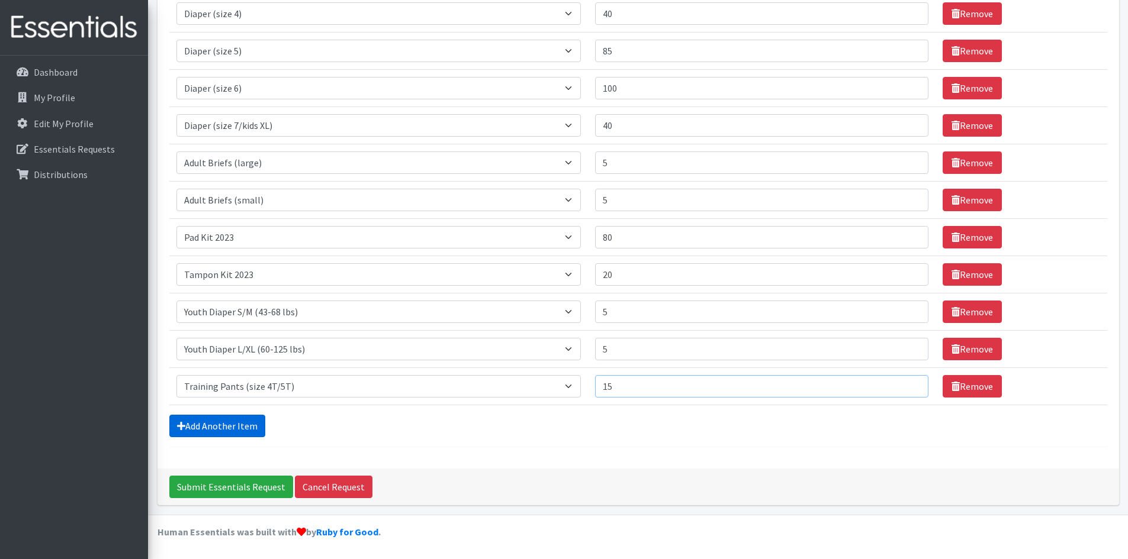
type input "15"
click at [246, 428] on link "Add Another Item" at bounding box center [217, 426] width 96 height 22
click at [286, 393] on select "Select an item Adult Briefs (Medium) Adult Briefs (XL) Adult Briefs (XS) Adult …" at bounding box center [378, 386] width 405 height 22
select select "4665"
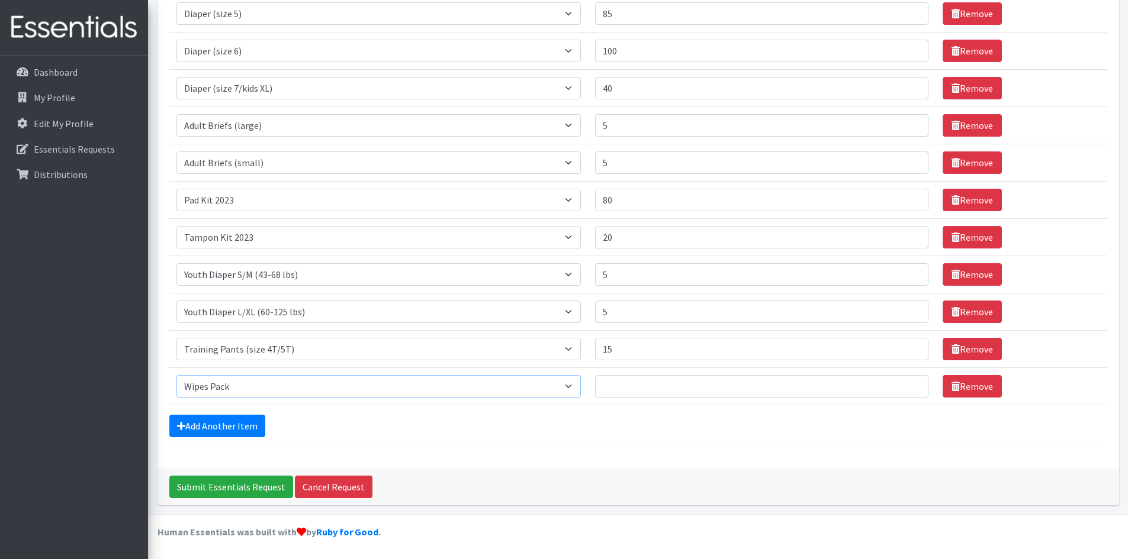
click at [176, 375] on select "Select an item Adult Briefs (Medium) Adult Briefs (XL) Adult Briefs (XS) Adult …" at bounding box center [378, 386] width 405 height 22
click at [628, 376] on input "Quantity" at bounding box center [761, 386] width 333 height 22
type input "1"
type input "200"
click at [252, 418] on link "Add Another Item" at bounding box center [217, 426] width 96 height 22
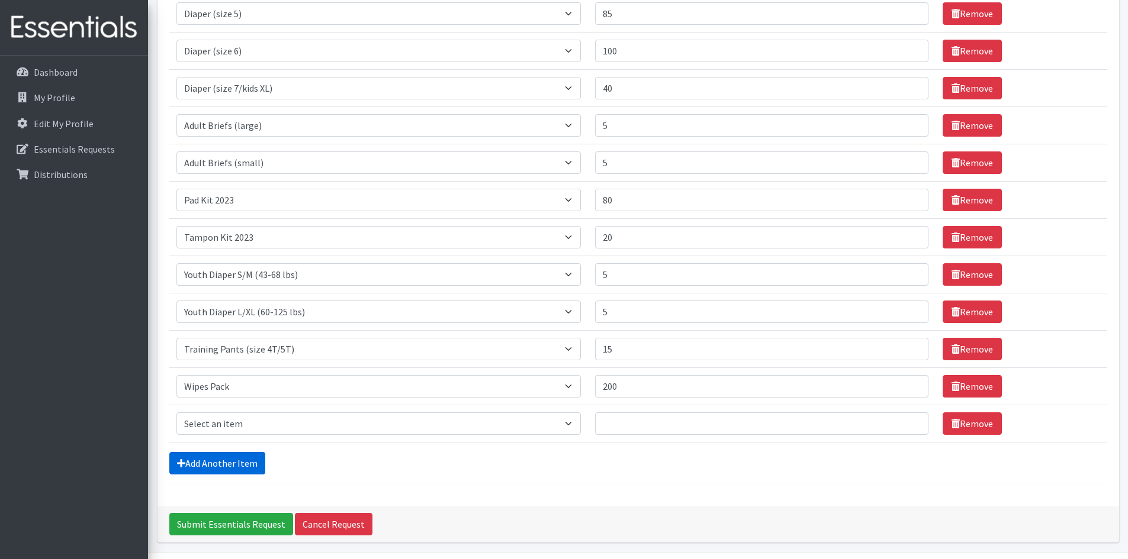
scroll to position [413, 0]
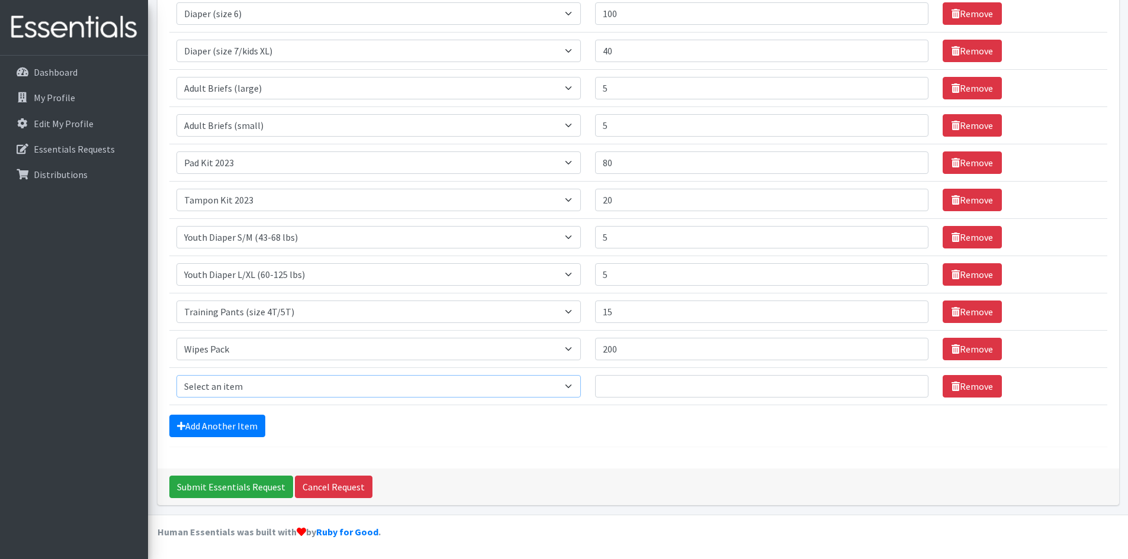
click at [266, 385] on select "Select an item Adult Briefs (Medium) Adult Briefs (XL) Adult Briefs (XS) Adult …" at bounding box center [378, 386] width 405 height 22
select select "5866"
click at [176, 375] on select "Select an item Adult Briefs (Medium) Adult Briefs (XL) Adult Briefs (XS) Adult …" at bounding box center [378, 386] width 405 height 22
click at [954, 389] on link "Remove" at bounding box center [971, 386] width 59 height 22
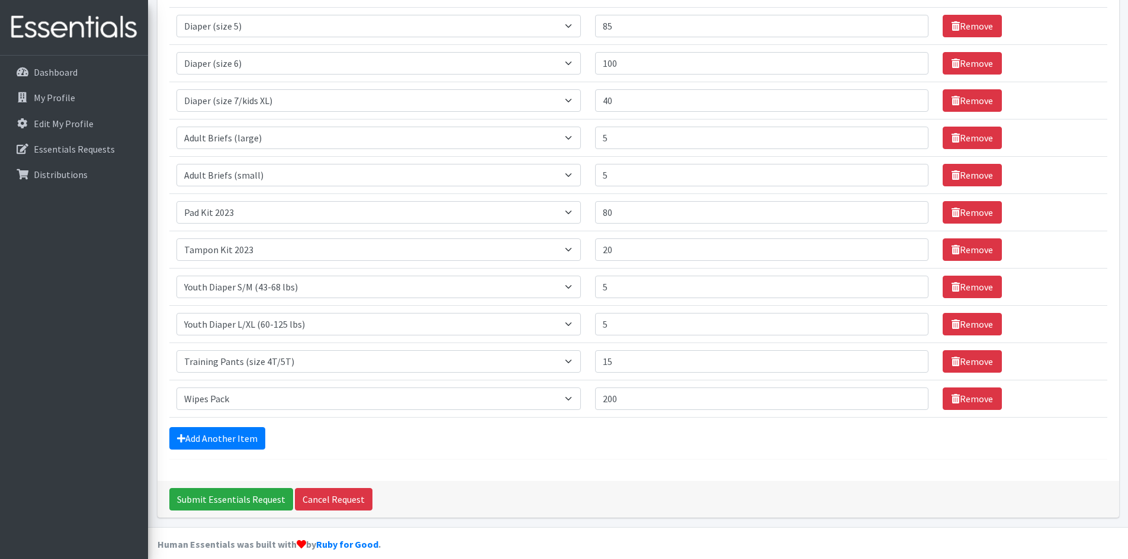
scroll to position [375, 0]
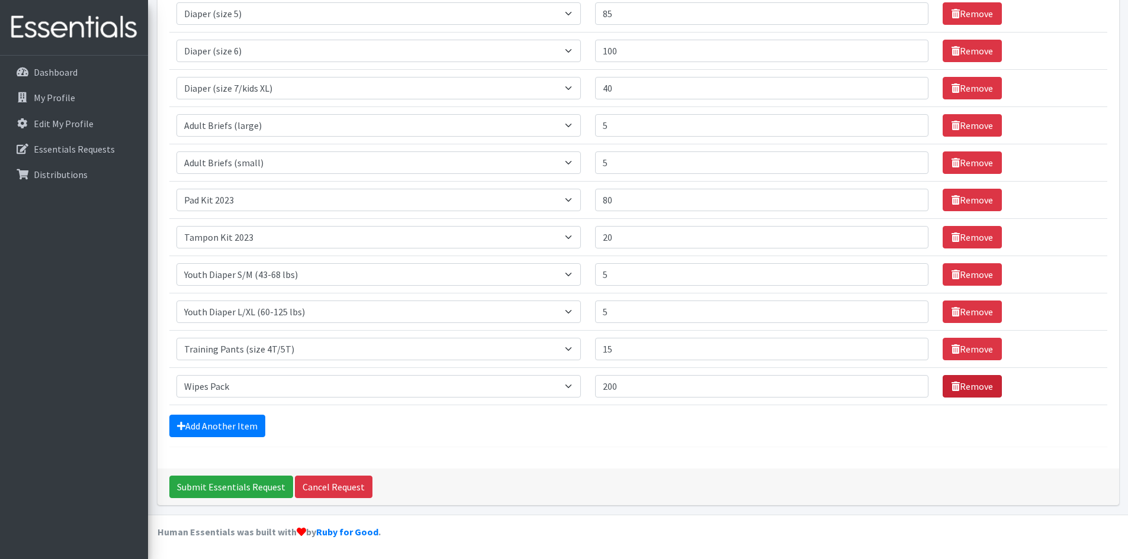
click at [958, 388] on link "Remove" at bounding box center [971, 386] width 59 height 22
click at [250, 436] on link "Add Another Item" at bounding box center [217, 426] width 96 height 22
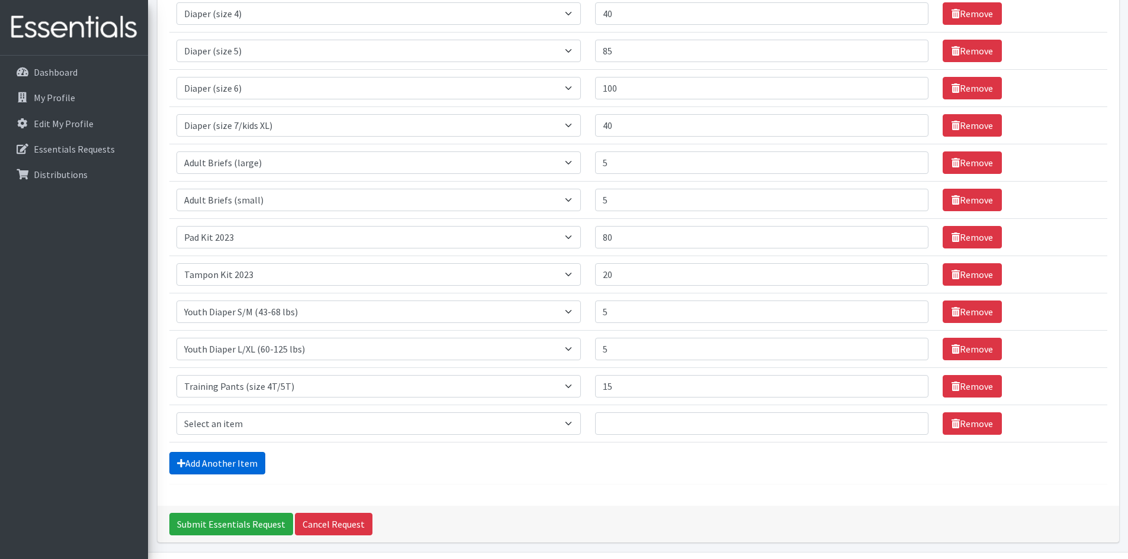
scroll to position [375, 0]
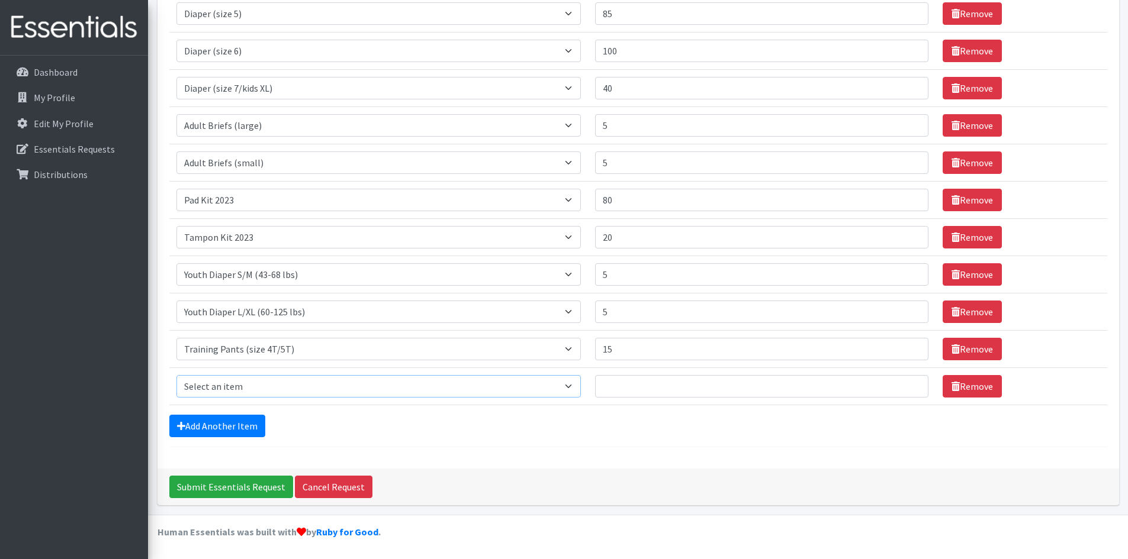
click at [288, 385] on select "Select an item Adult Briefs (Medium) Adult Briefs (XL) Adult Briefs (XS) Adult …" at bounding box center [378, 386] width 405 height 22
select select "5866"
click at [176, 375] on select "Select an item Adult Briefs (Medium) Adult Briefs (XL) Adult Briefs (XS) Adult …" at bounding box center [378, 386] width 405 height 22
click at [665, 392] on input "Quantity" at bounding box center [761, 386] width 333 height 22
type input "10"
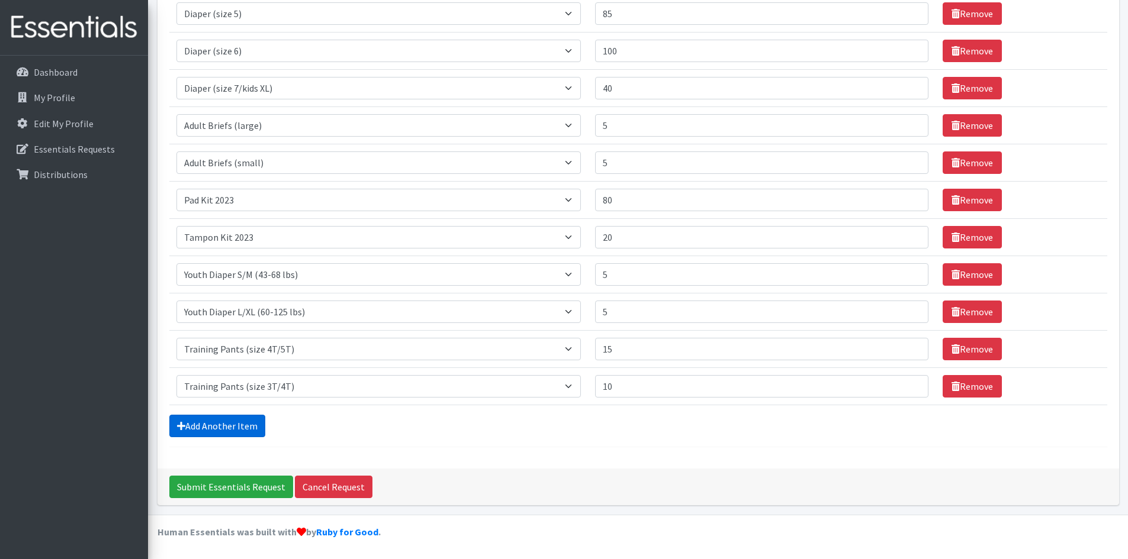
click at [247, 429] on link "Add Another Item" at bounding box center [217, 426] width 96 height 22
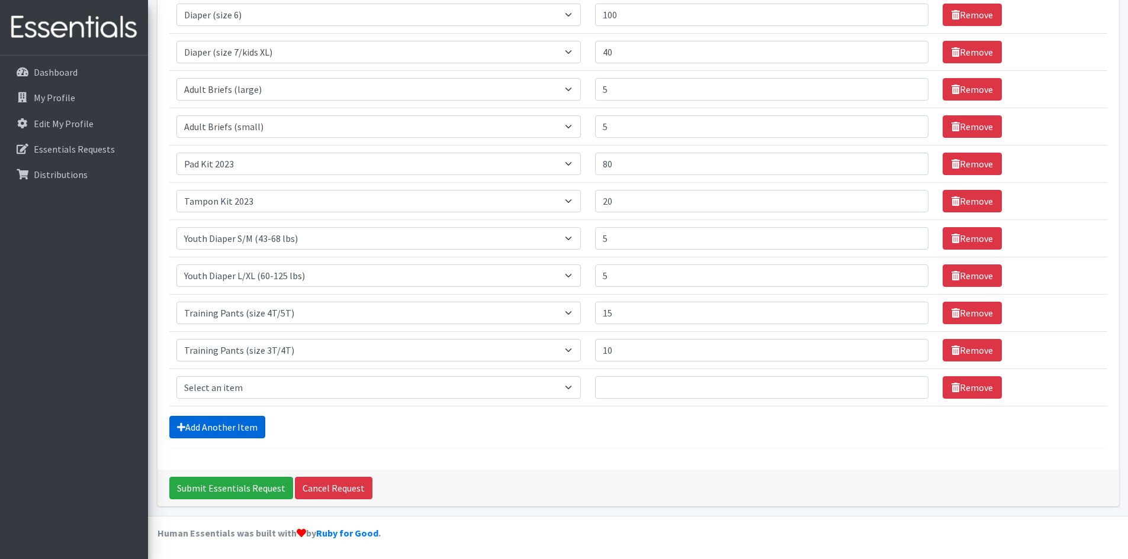
scroll to position [413, 0]
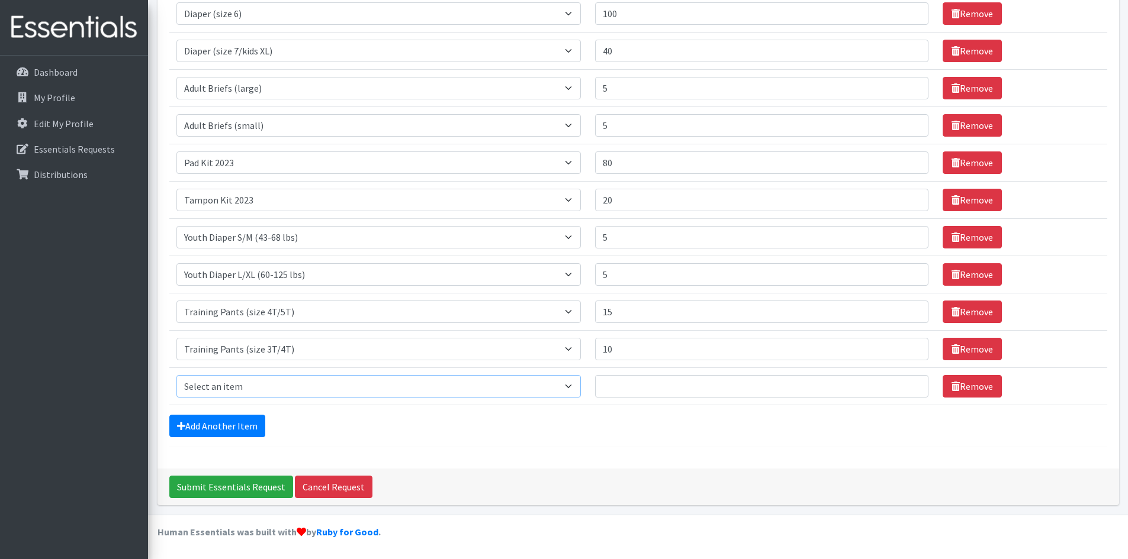
click at [239, 387] on select "Select an item Adult Briefs (Medium) Adult Briefs (XL) Adult Briefs (XS) Adult …" at bounding box center [378, 386] width 405 height 22
select select "4665"
click at [176, 375] on select "Select an item Adult Briefs (Medium) Adult Briefs (XL) Adult Briefs (XS) Adult …" at bounding box center [378, 386] width 405 height 22
click at [680, 385] on input "Quantity" at bounding box center [761, 386] width 333 height 22
type input "250"
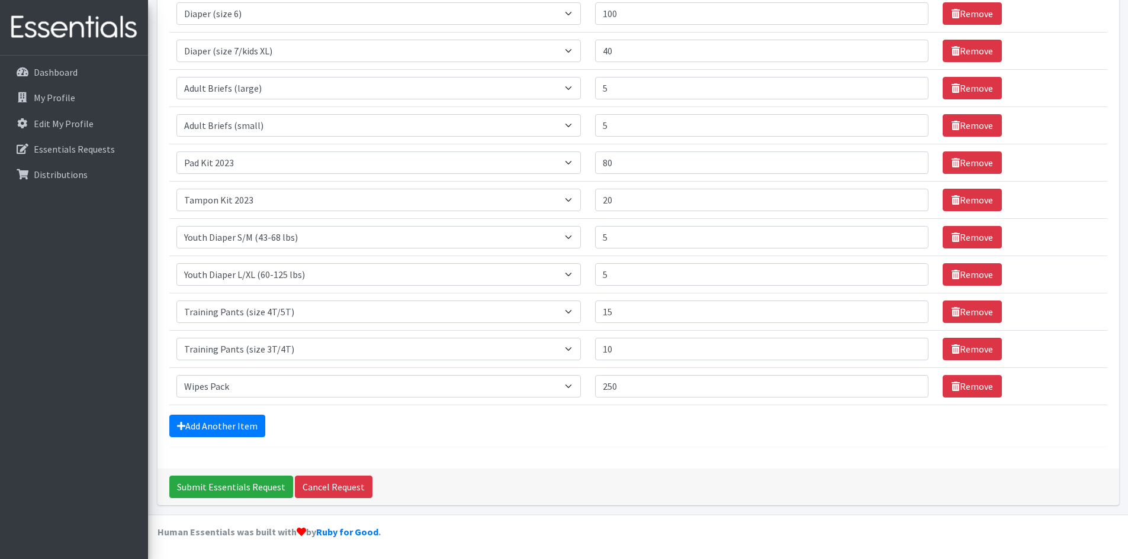
click at [779, 447] on hr at bounding box center [638, 447] width 938 height 1
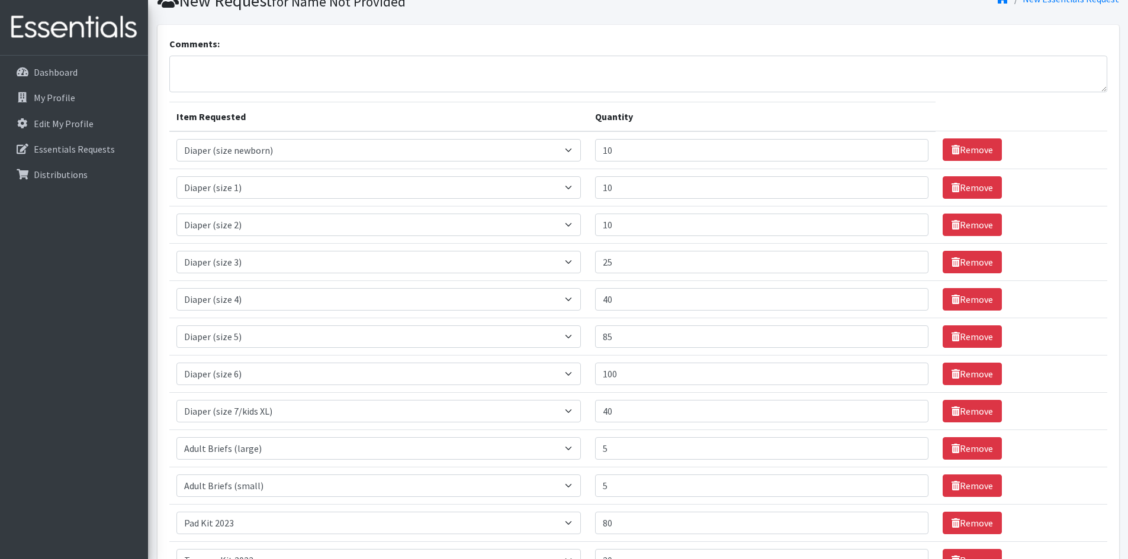
scroll to position [49, 0]
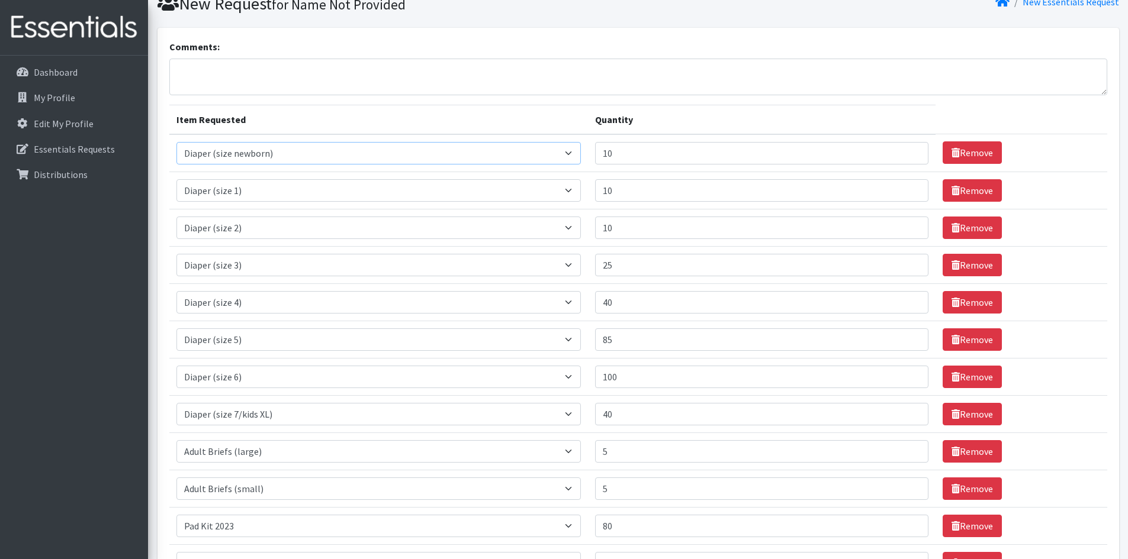
click at [581, 154] on select "Select an item Adult Briefs (Medium) Adult Briefs (XL) Adult Briefs (XS) Adult …" at bounding box center [378, 153] width 405 height 22
click at [942, 153] on link "Remove" at bounding box center [971, 152] width 59 height 22
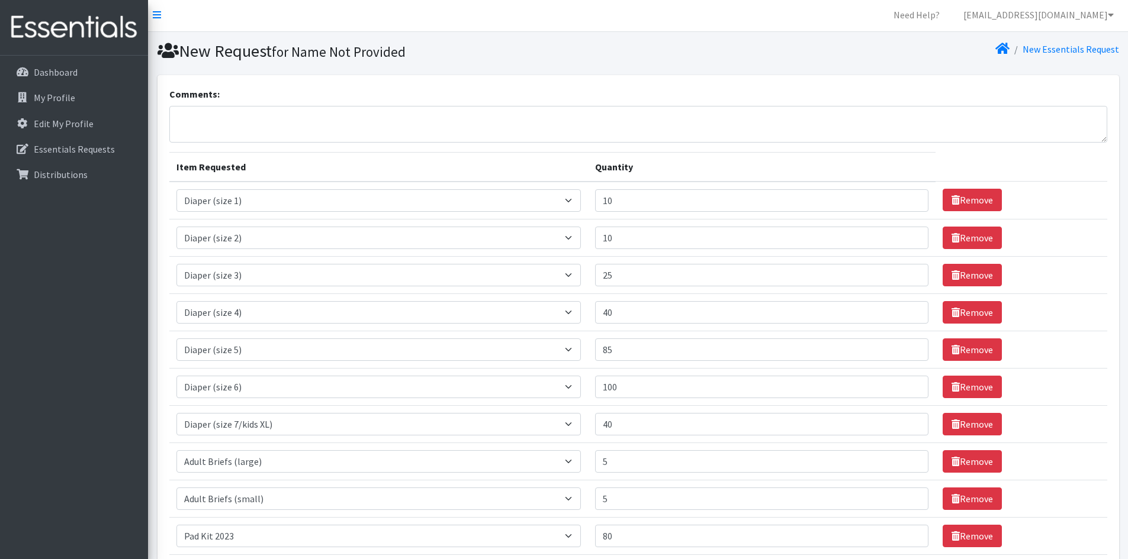
scroll to position [0, 0]
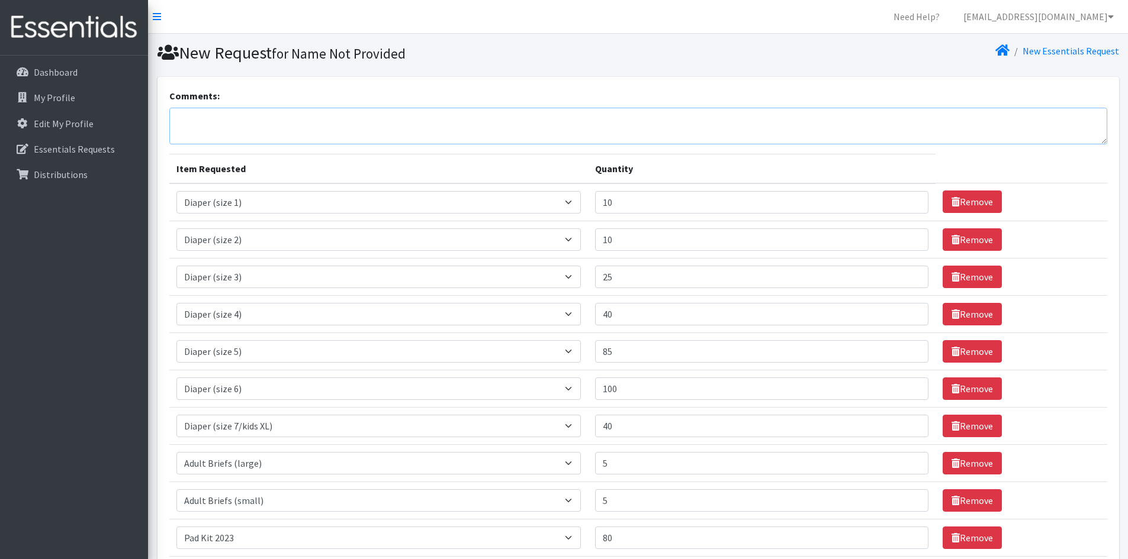
click at [714, 131] on textarea "Comments:" at bounding box center [638, 126] width 938 height 37
click at [179, 117] on textarea "We appreciate any of the following items you are able to provide. Thank you!" at bounding box center [638, 126] width 938 height 37
click at [297, 116] on textarea "I have revised the pick up date to [DATE] 10:30am. Thank you for your attention…" at bounding box center [638, 126] width 938 height 37
click at [418, 114] on textarea "I have revised the pick up date back to [DATE] 10:30am. Thank you for your atte…" at bounding box center [638, 126] width 938 height 37
click at [528, 120] on textarea "I have revised the pick up date back to [DATE] 10:30am. Thank you for your atte…" at bounding box center [638, 126] width 938 height 37
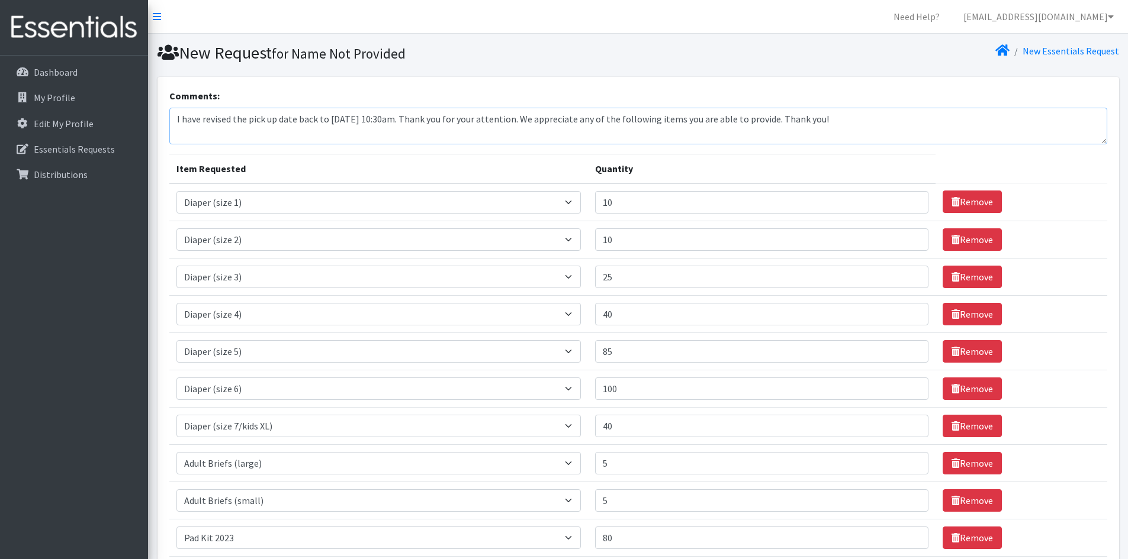
click at [494, 117] on textarea "I have revised the pick up date back to [DATE] 10:30am. Thank you for your atte…" at bounding box center [638, 126] width 938 height 37
click at [843, 116] on textarea "I have revised the pick up date back to [DATE] 10:30am. Thank you for your remi…" at bounding box center [638, 126] width 938 height 37
click at [952, 120] on textarea "I have revised the pick up date back to [DATE] 10:30am. Thank you for your remi…" at bounding box center [638, 126] width 938 height 37
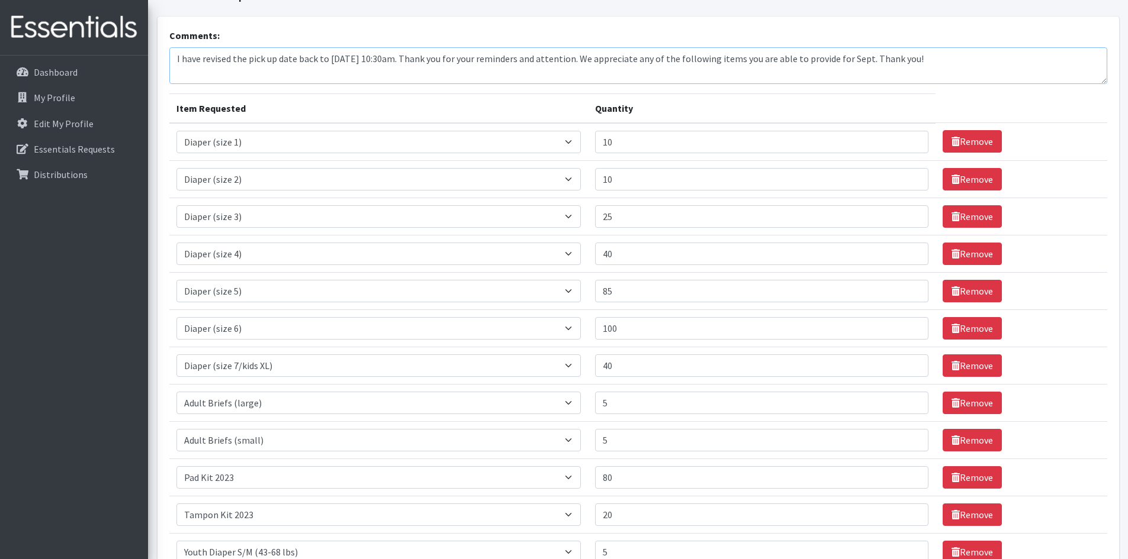
scroll to position [43, 0]
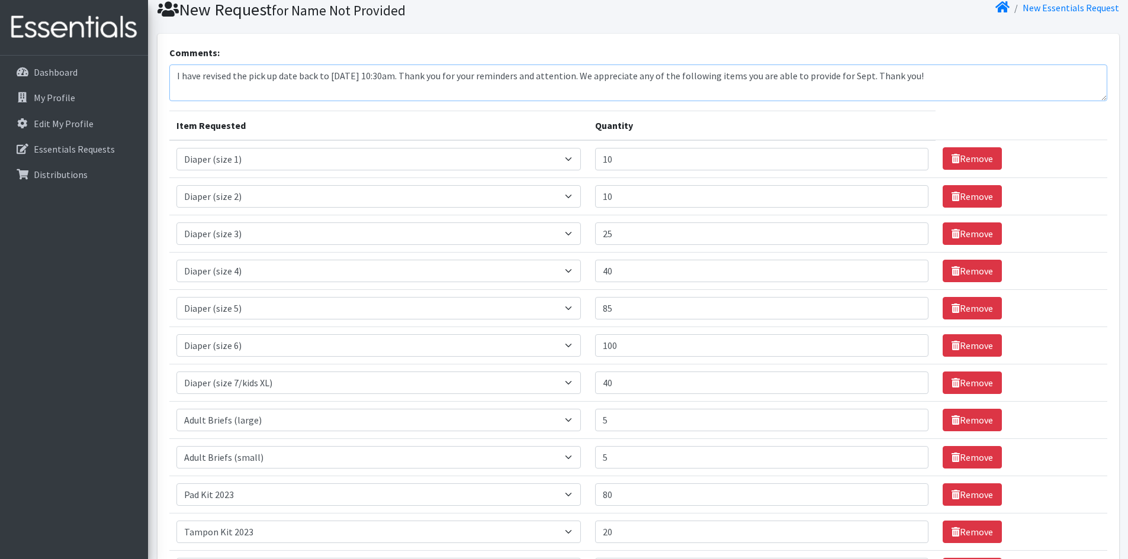
click at [754, 77] on textarea "I have revised the pick up date back to [DATE] 10:30am. Thank you for your remi…" at bounding box center [638, 83] width 938 height 37
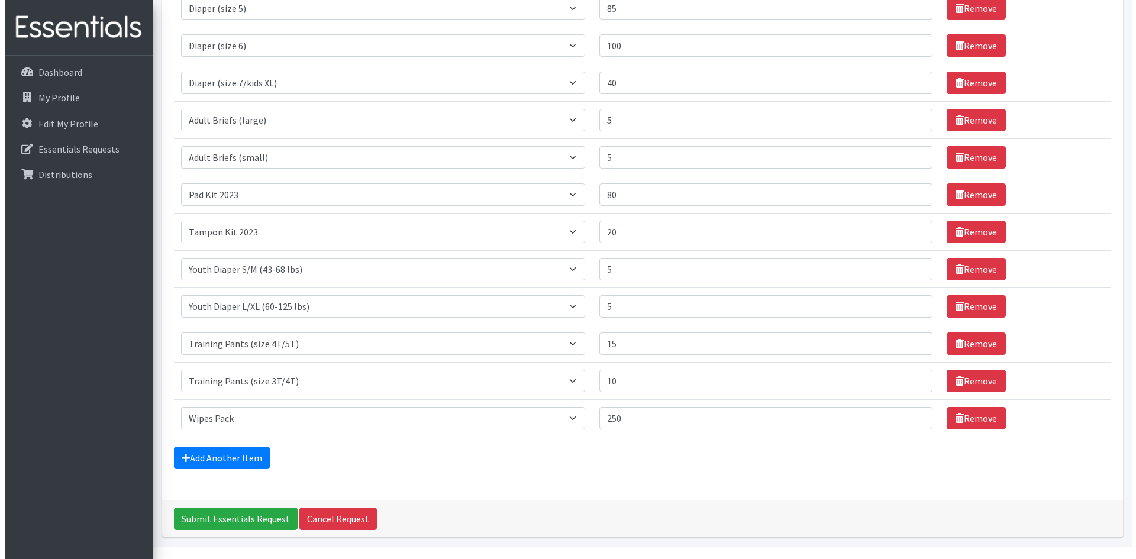
scroll to position [375, 0]
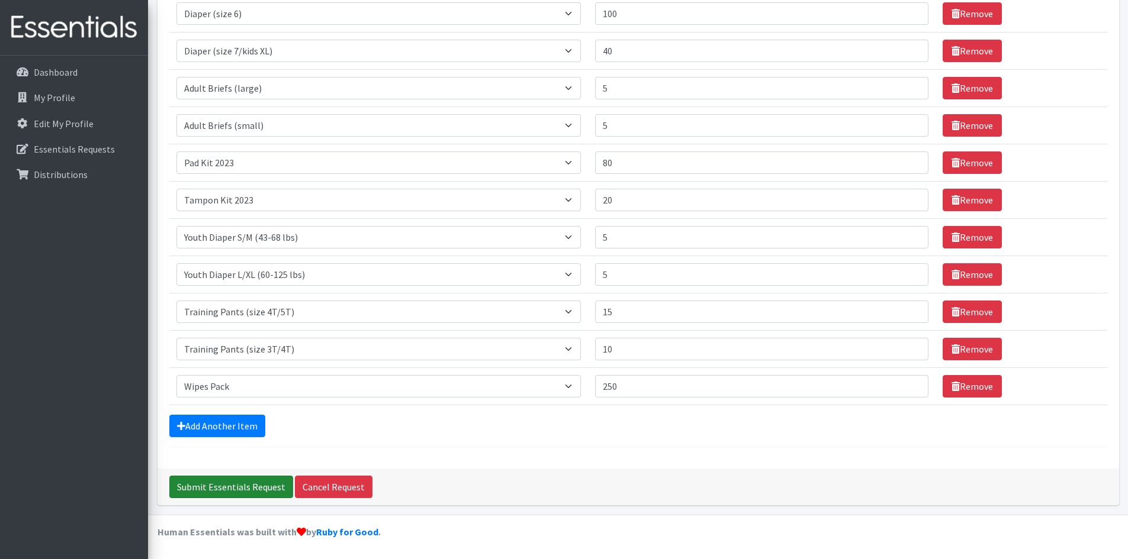
type textarea "I have revised the pick up date back to [DATE] 10:30am. Thank you for your remi…"
click at [263, 481] on input "Submit Essentials Request" at bounding box center [231, 487] width 124 height 22
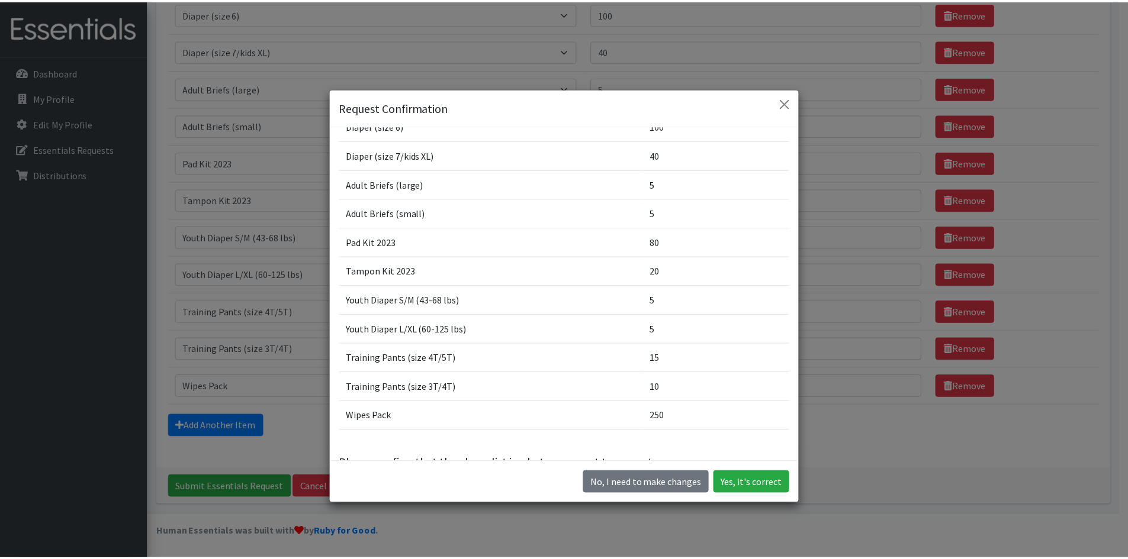
scroll to position [228, 0]
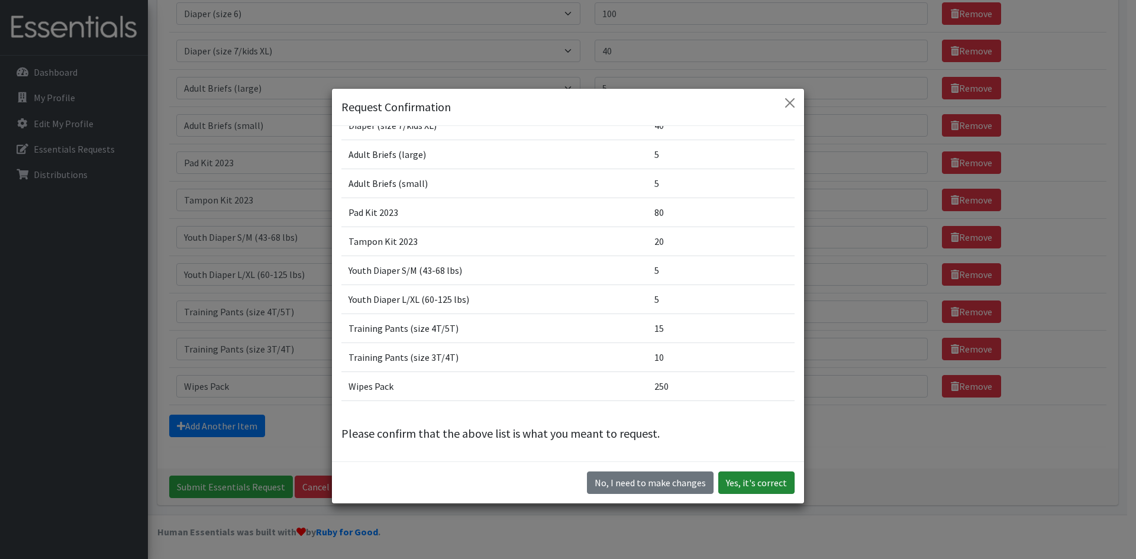
click at [735, 475] on button "Yes, it's correct" at bounding box center [757, 483] width 76 height 22
